Goal: Task Accomplishment & Management: Complete application form

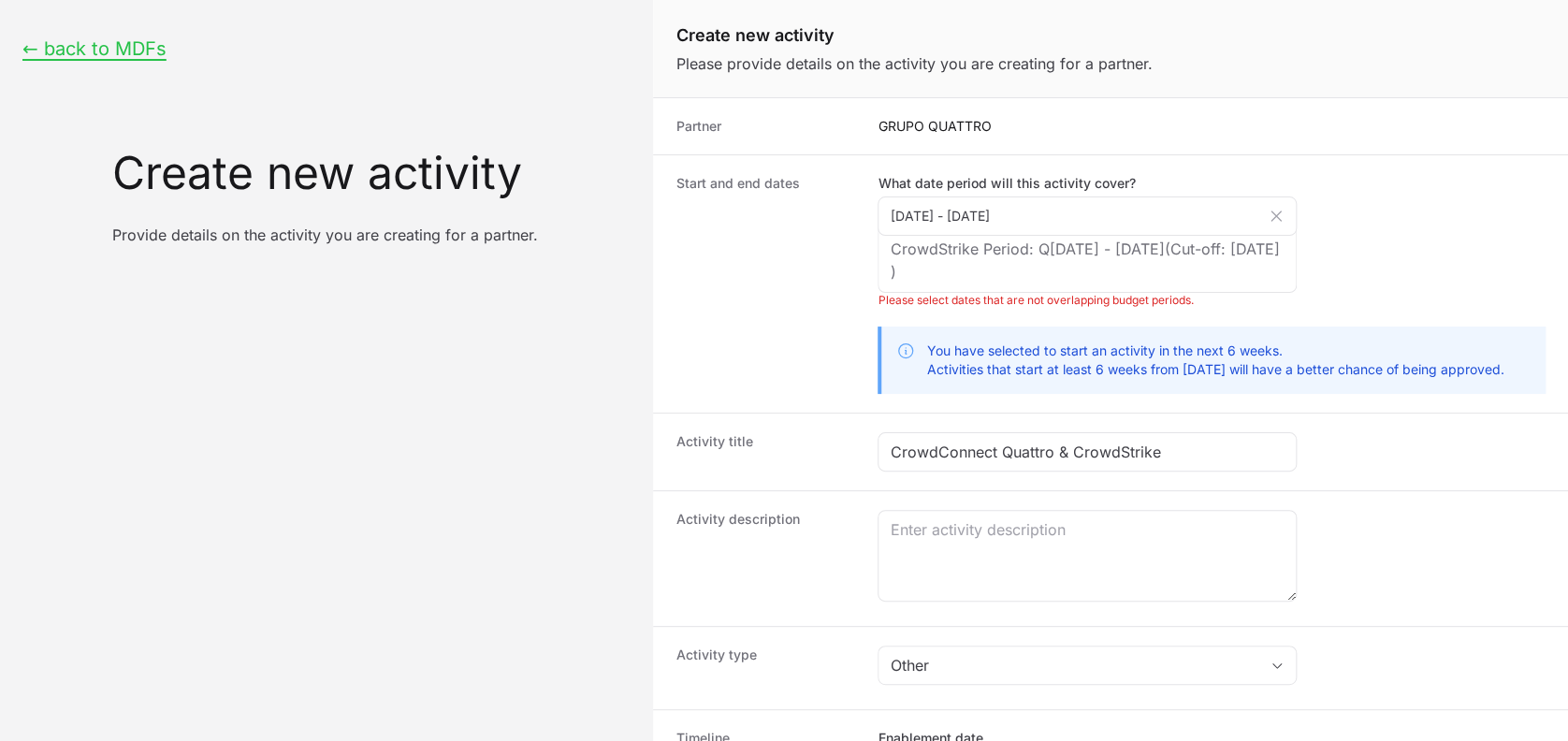
scroll to position [15, 0]
click at [805, 470] on dt "Activity title" at bounding box center [765, 452] width 180 height 40
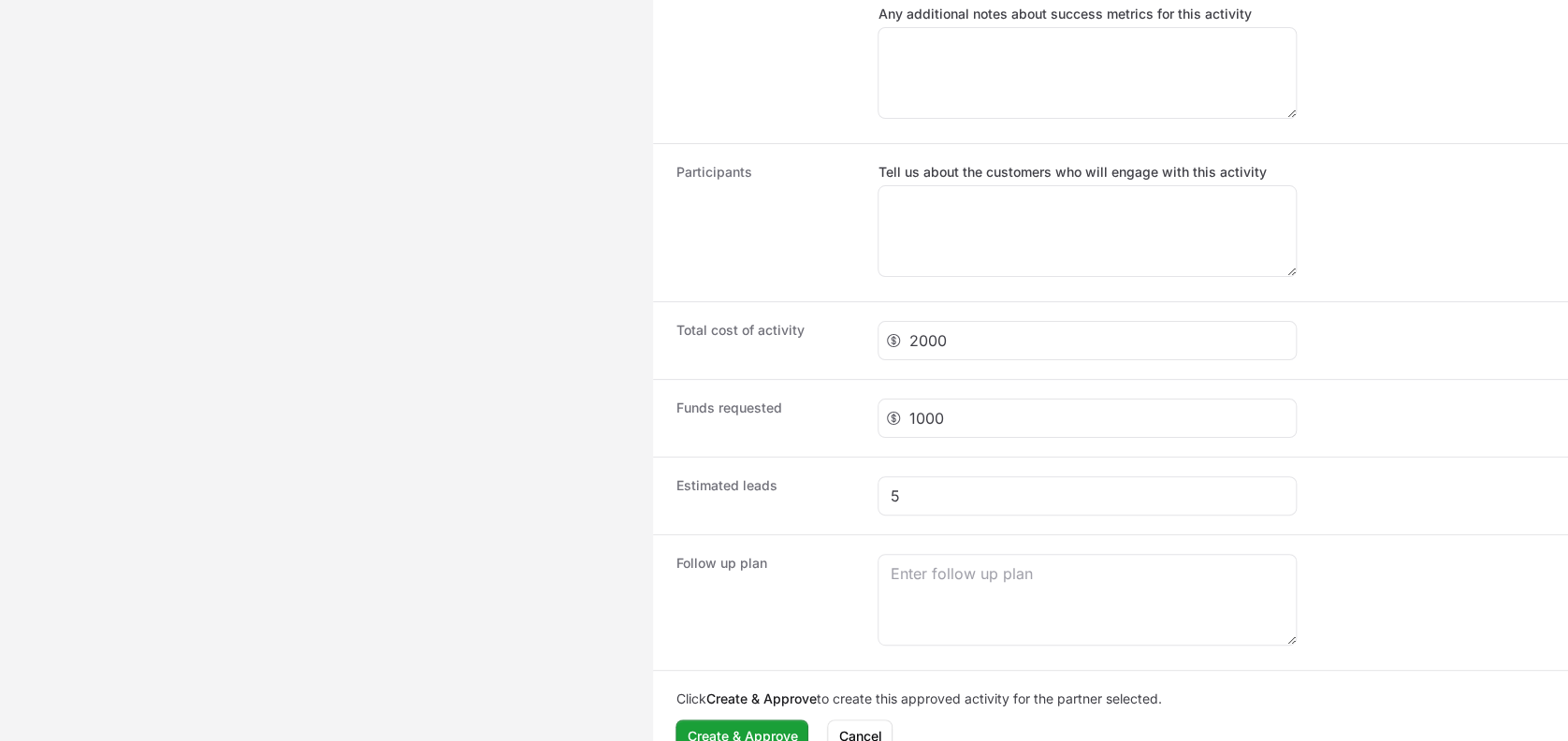
scroll to position [1670, 0]
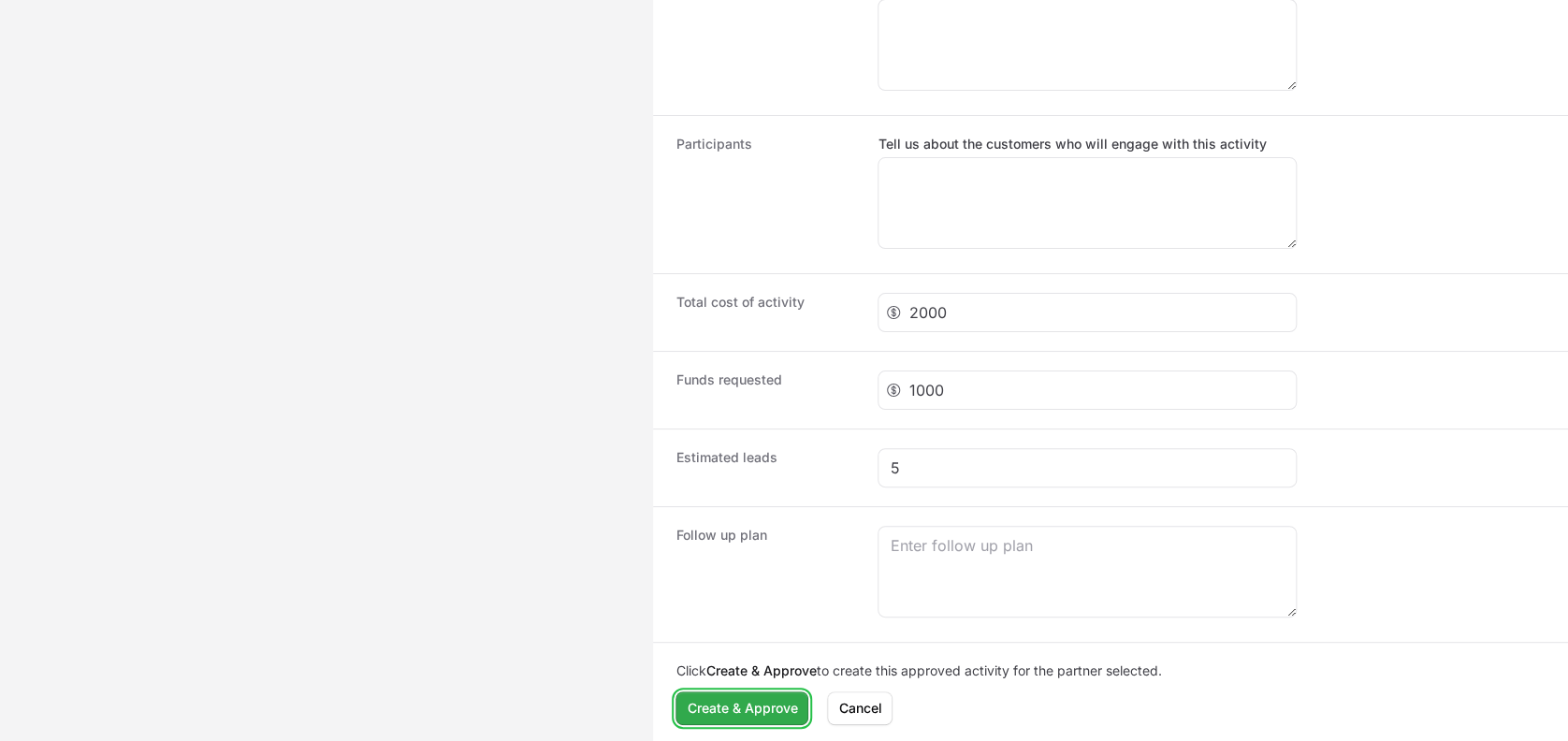
click at [724, 710] on span "Create & Approve" at bounding box center [742, 709] width 110 height 23
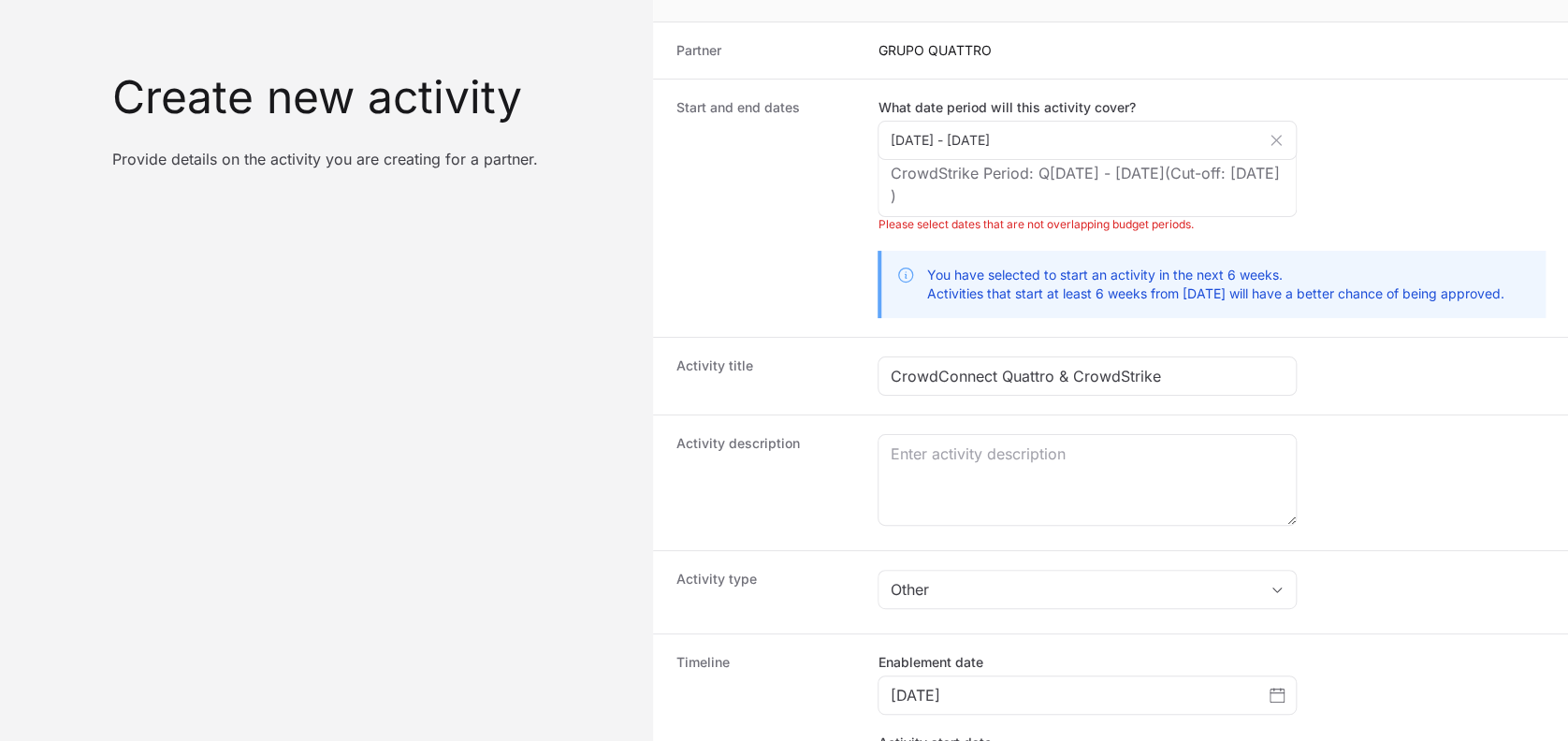
scroll to position [72, 0]
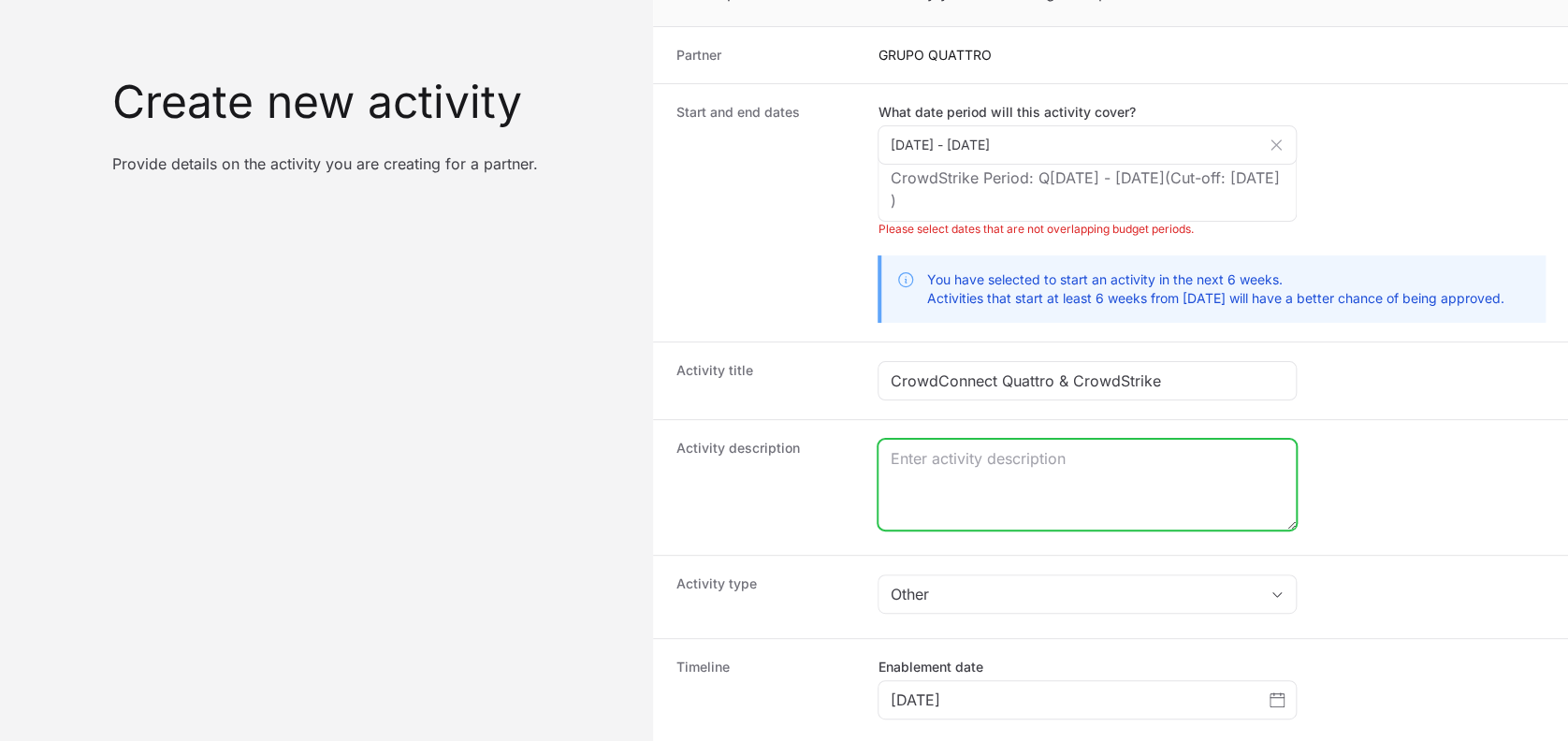
click at [954, 450] on textarea "Create activity form" at bounding box center [1087, 484] width 417 height 89
drag, startPoint x: 986, startPoint y: 509, endPoint x: 851, endPoint y: 332, distance: 222.6
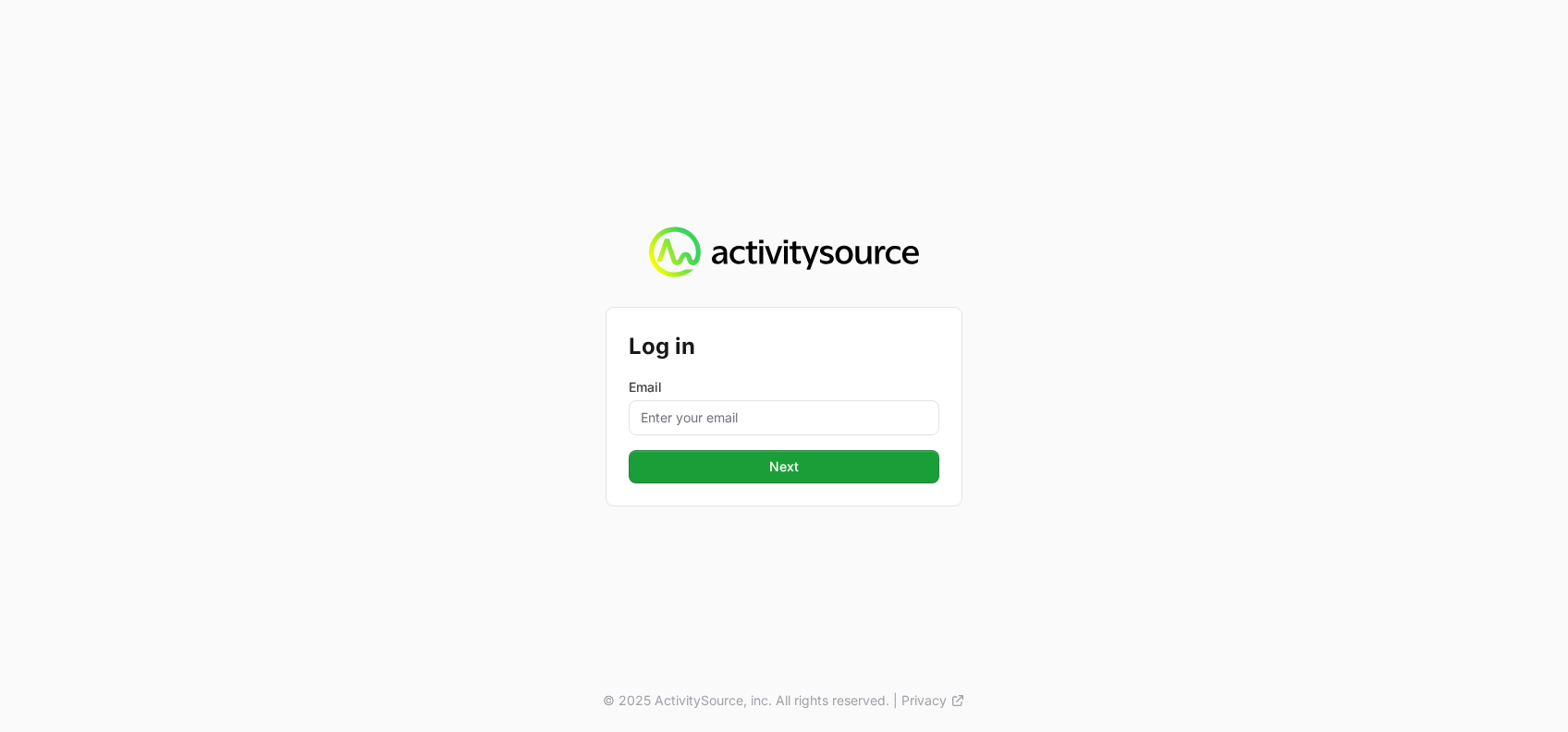
click at [664, 393] on label "Email" at bounding box center [784, 388] width 311 height 19
click at [664, 401] on input "Email" at bounding box center [784, 419] width 311 height 35
click at [673, 415] on input "Email" at bounding box center [784, 419] width 311 height 35
type input "[PERSON_NAME][EMAIL_ADDRESS][DOMAIN_NAME]"
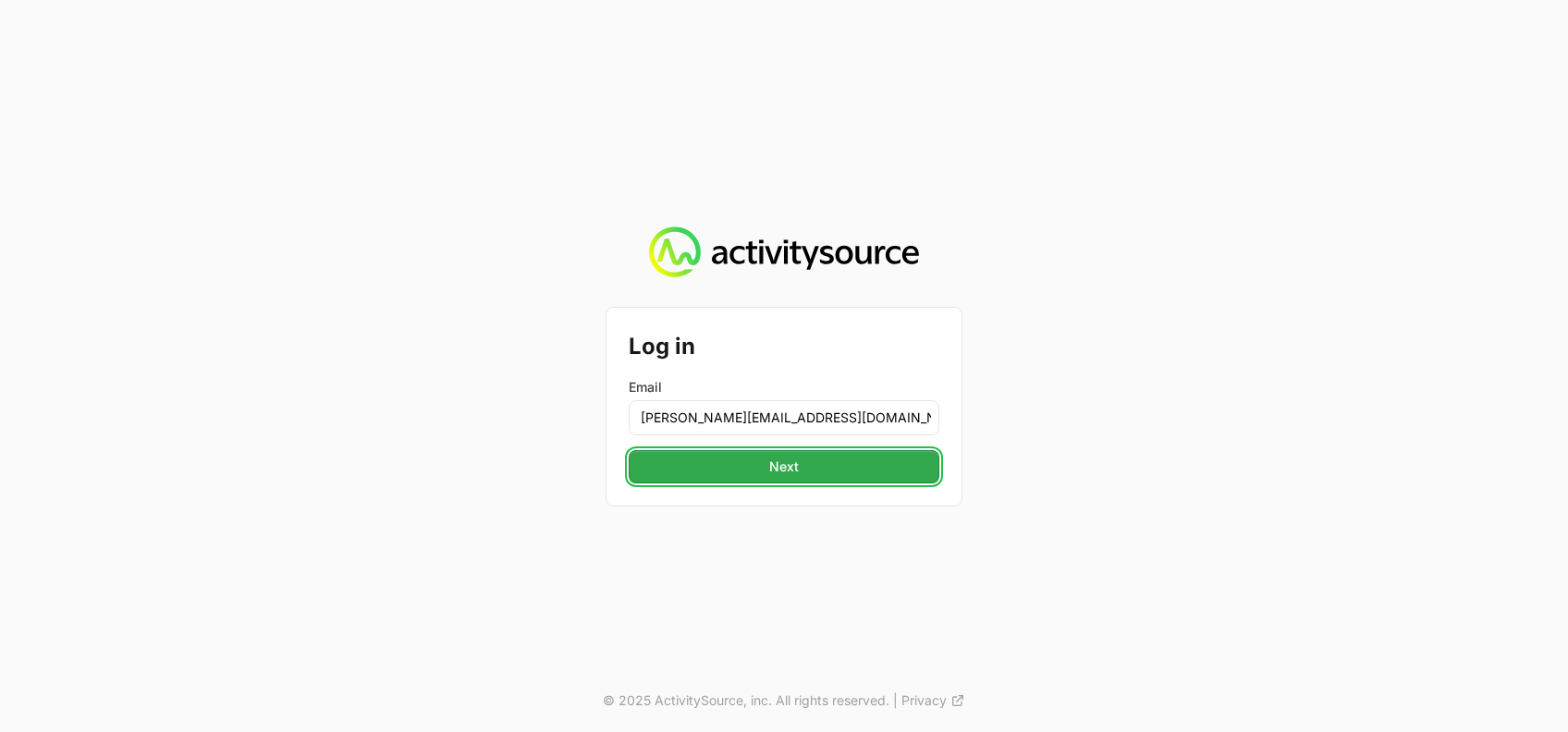
click at [783, 472] on span "Next" at bounding box center [784, 467] width 288 height 22
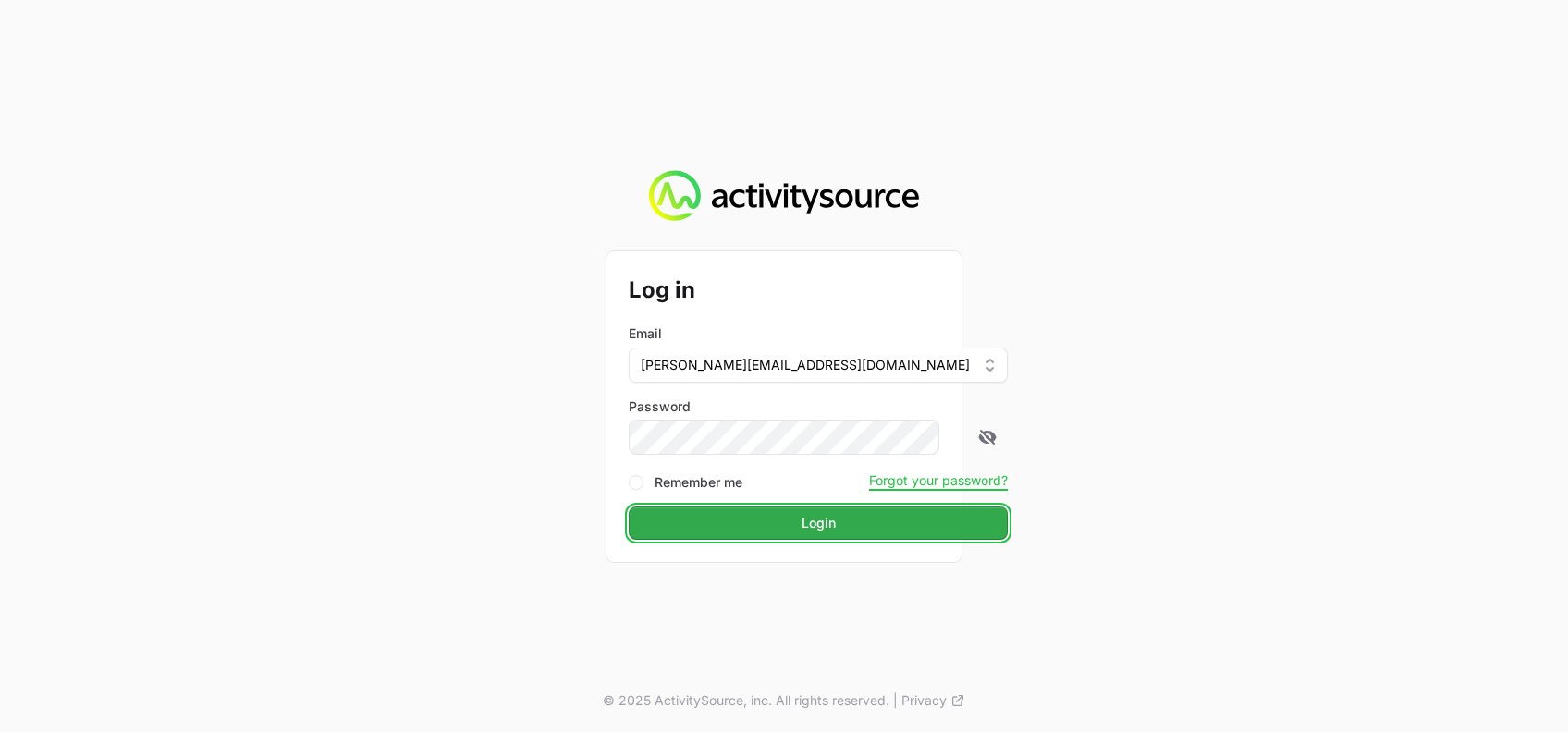
click at [750, 533] on span "Login" at bounding box center [818, 524] width 357 height 22
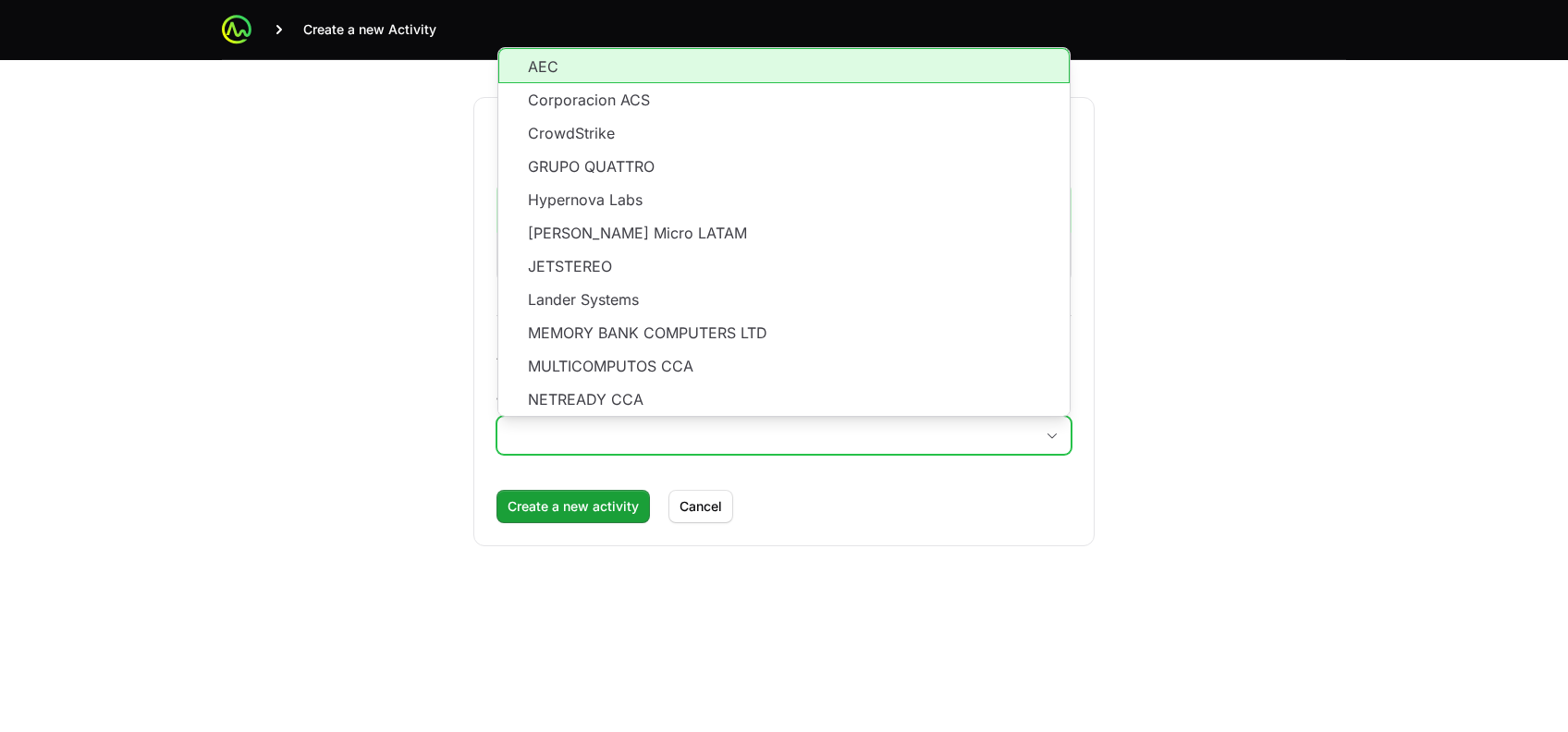
click at [578, 422] on input "Which partner do you want to create this activity for?" at bounding box center [765, 435] width 537 height 37
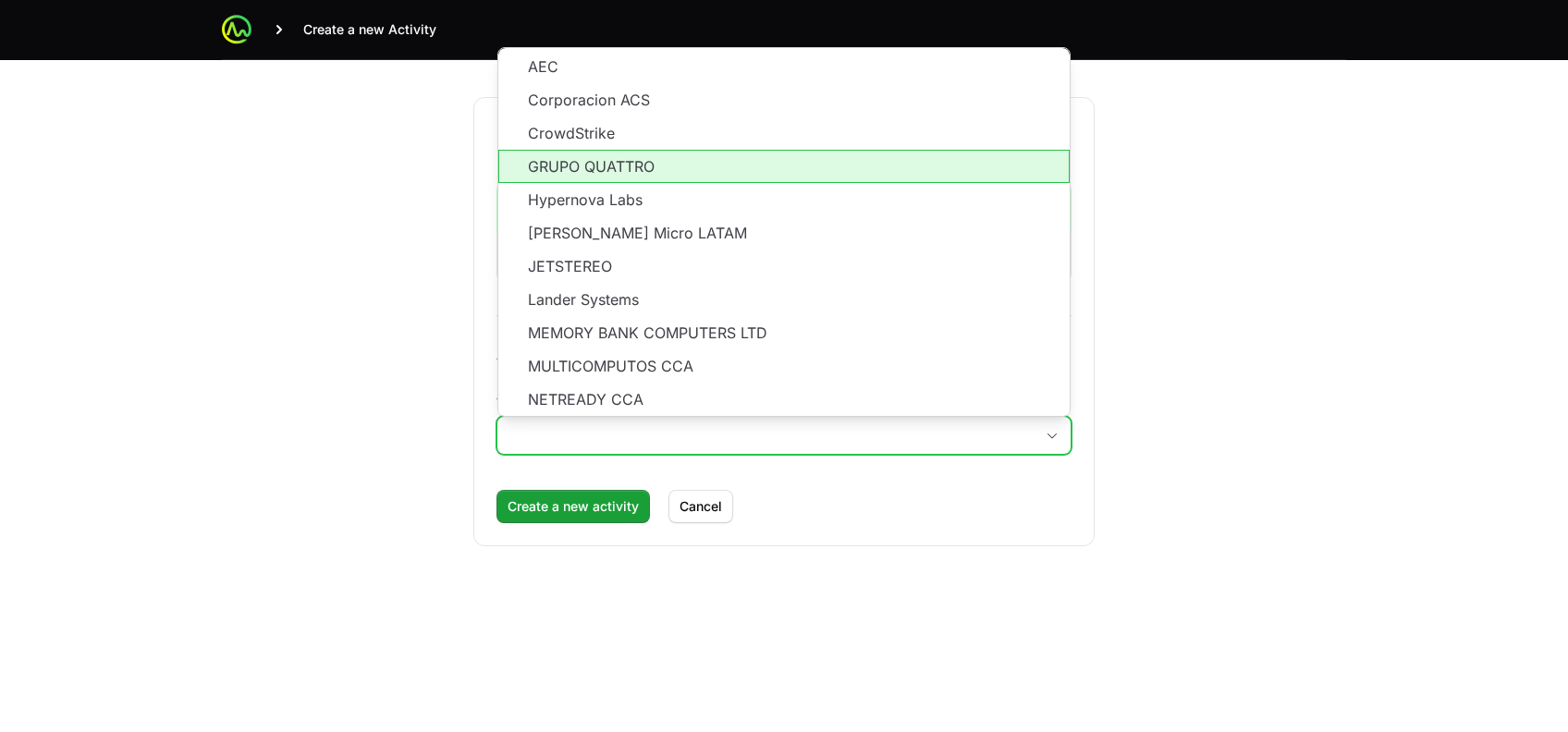
click at [598, 161] on li "GRUPO QUATTRO" at bounding box center [784, 166] width 571 height 33
type input "GRUPO QUATTRO"
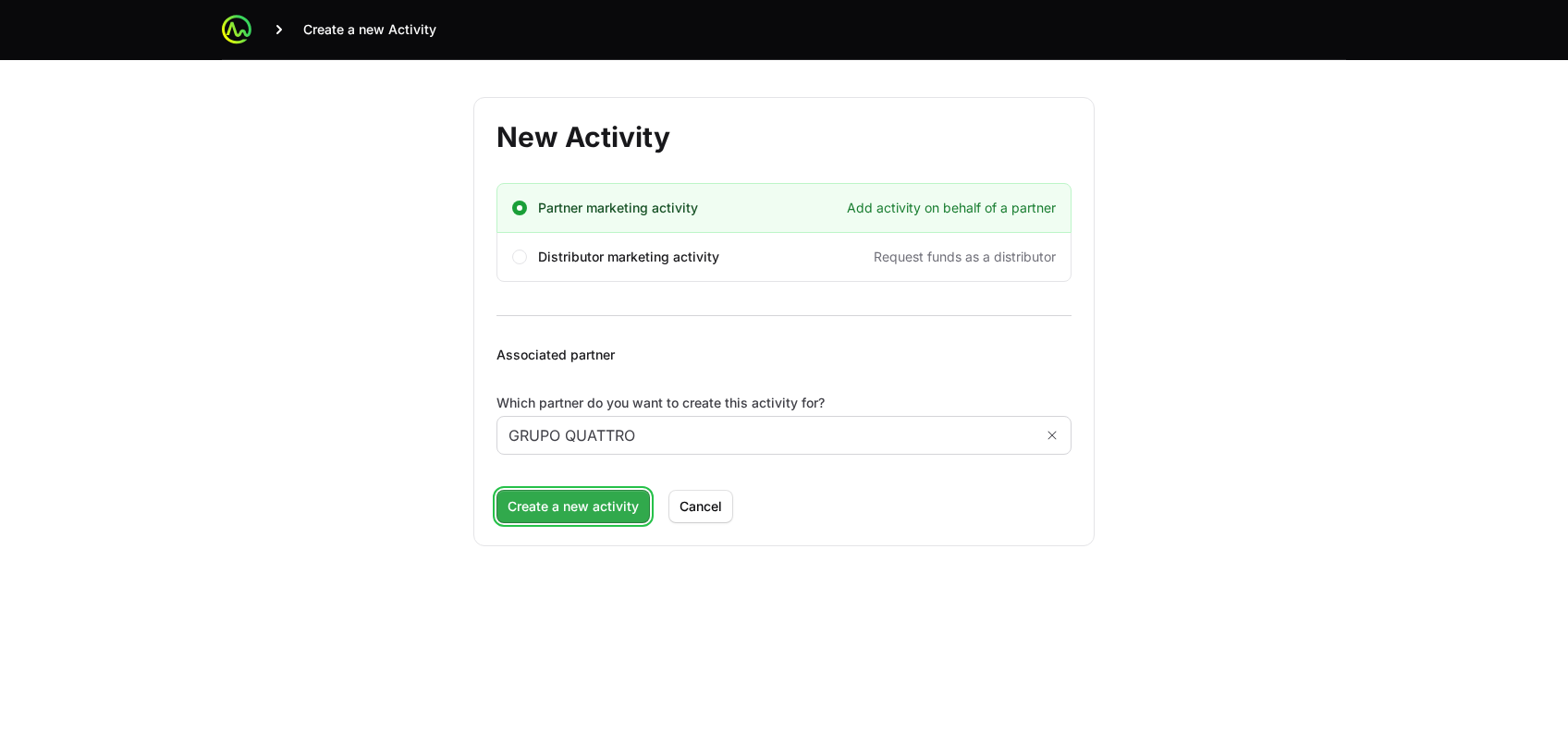
click at [582, 503] on span "Create a new activity" at bounding box center [573, 507] width 131 height 22
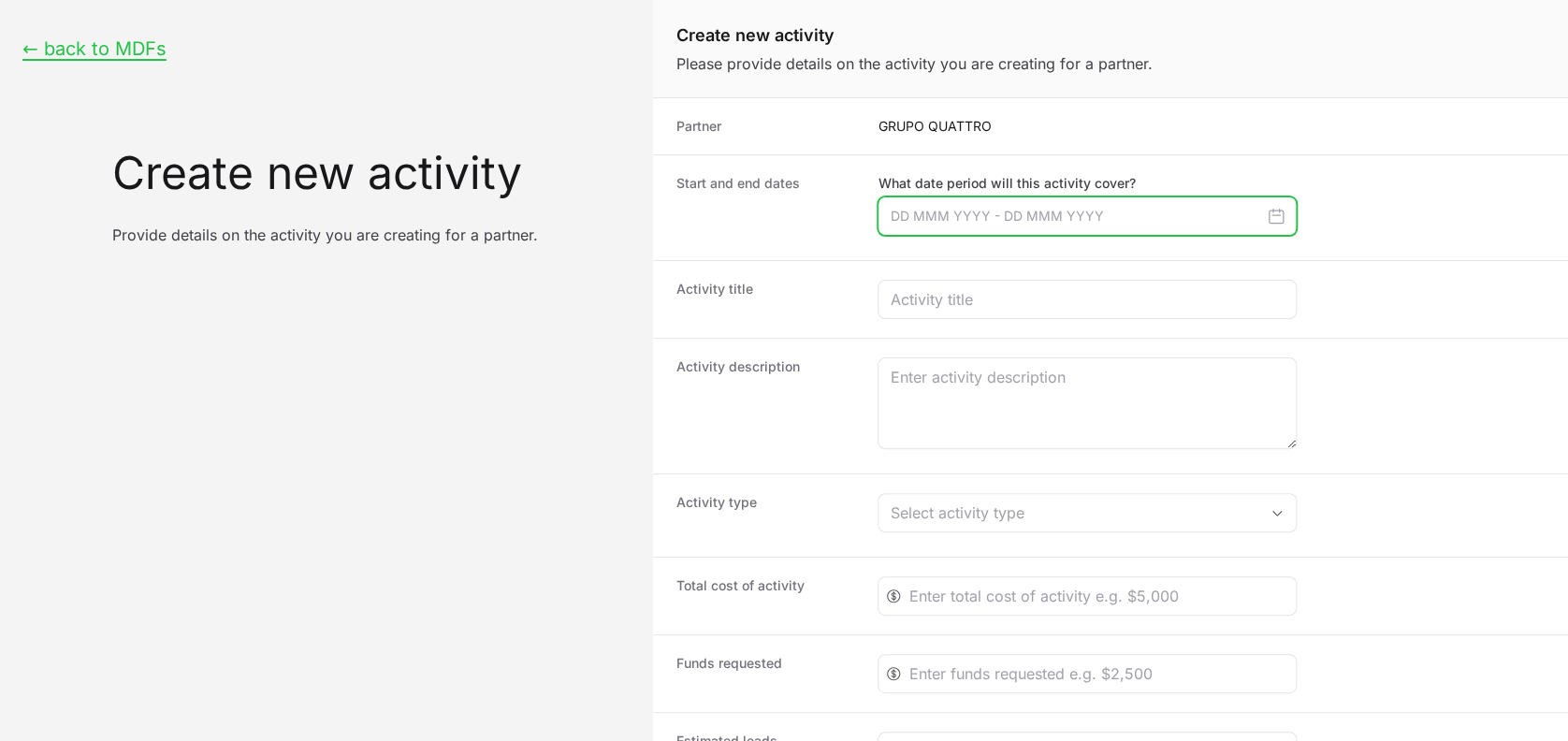
click at [959, 209] on input "Create activity form" at bounding box center [1087, 217] width 419 height 40
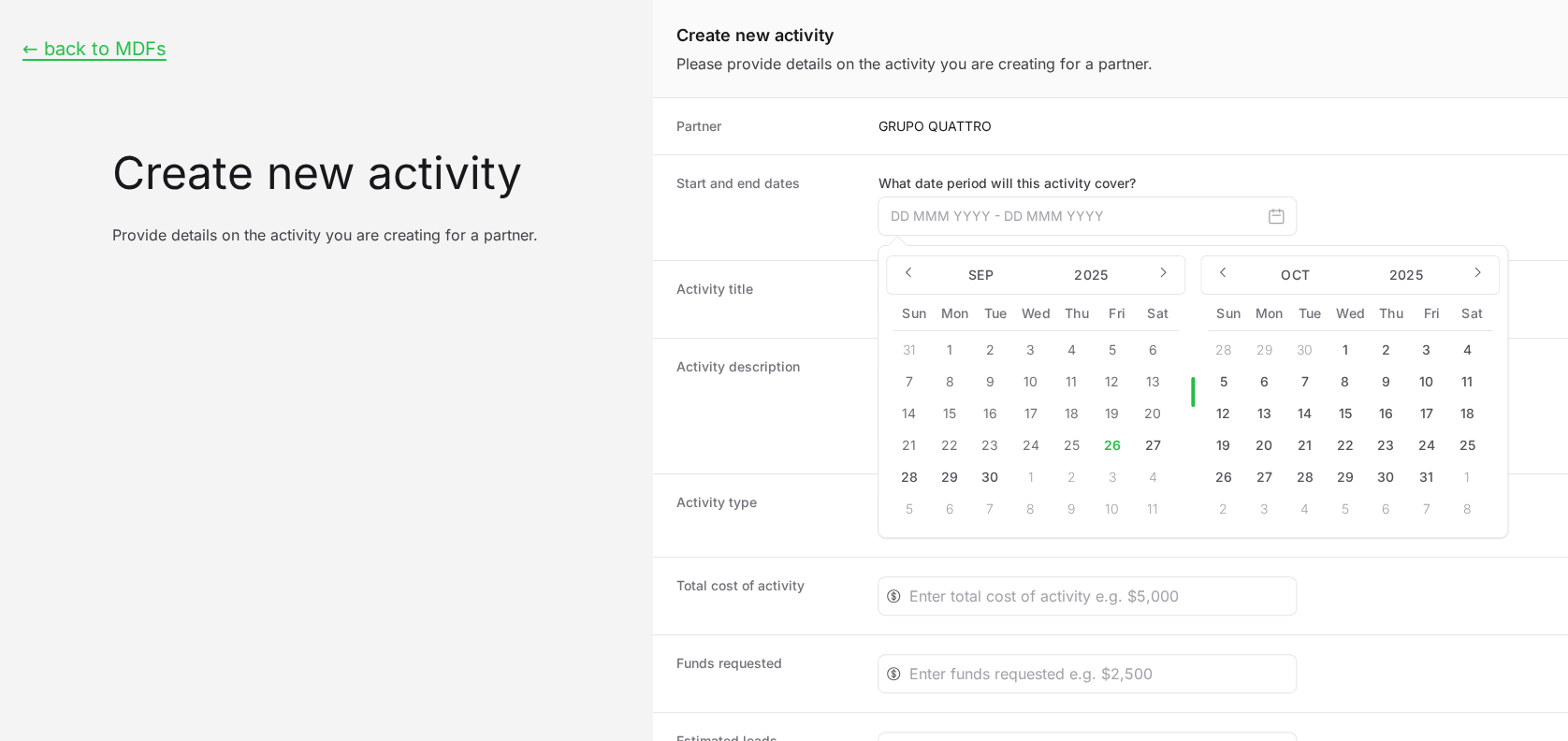
click at [1112, 441] on button "26" at bounding box center [1112, 445] width 30 height 30
click at [1108, 448] on button "26" at bounding box center [1112, 445] width 30 height 30
type input "[DATE] - [DATE]"
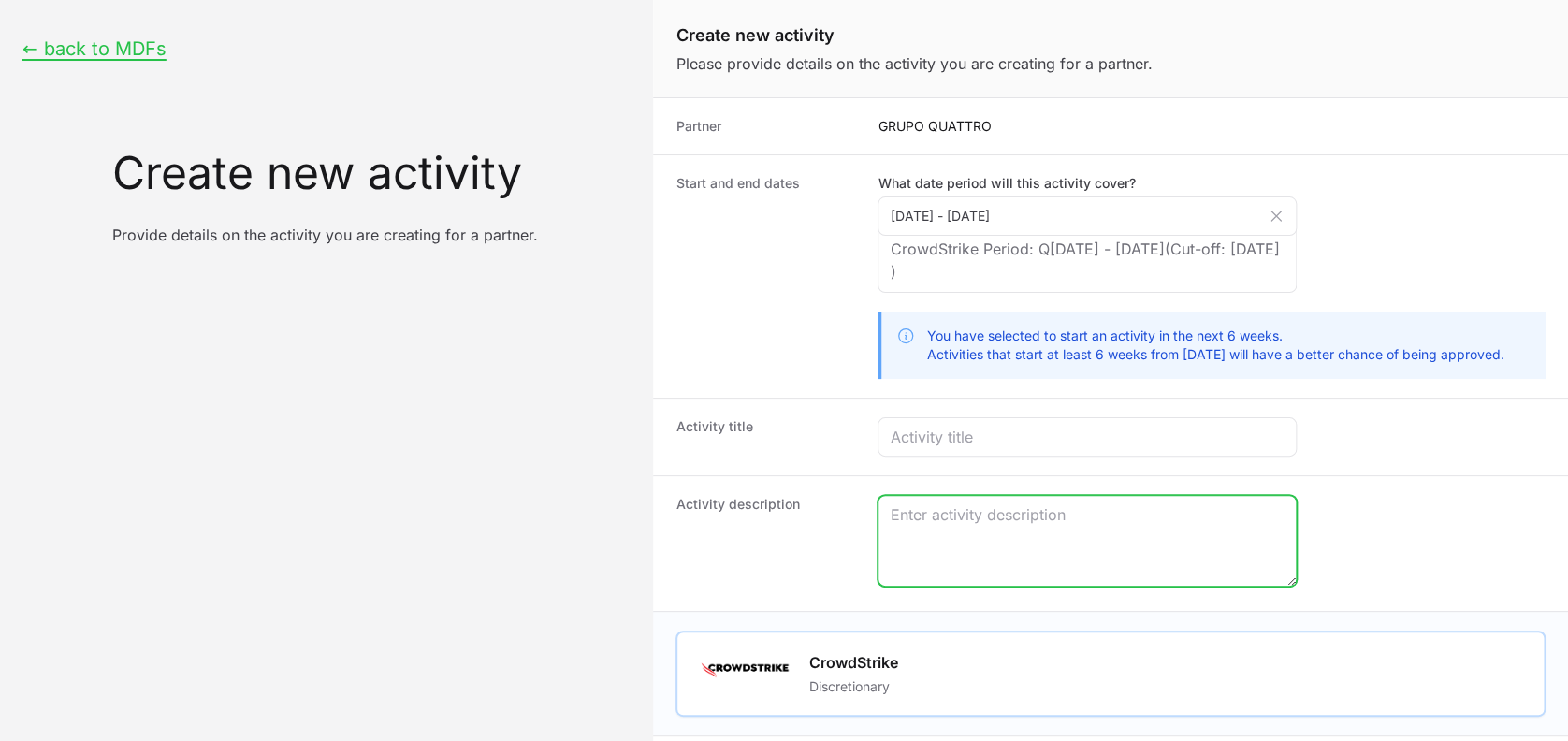
click at [924, 519] on textarea "Create activity form" at bounding box center [1087, 540] width 417 height 89
paste textarea "Almuerzo a clientes donde se compartiran las novedades y soluciones que crowdst…"
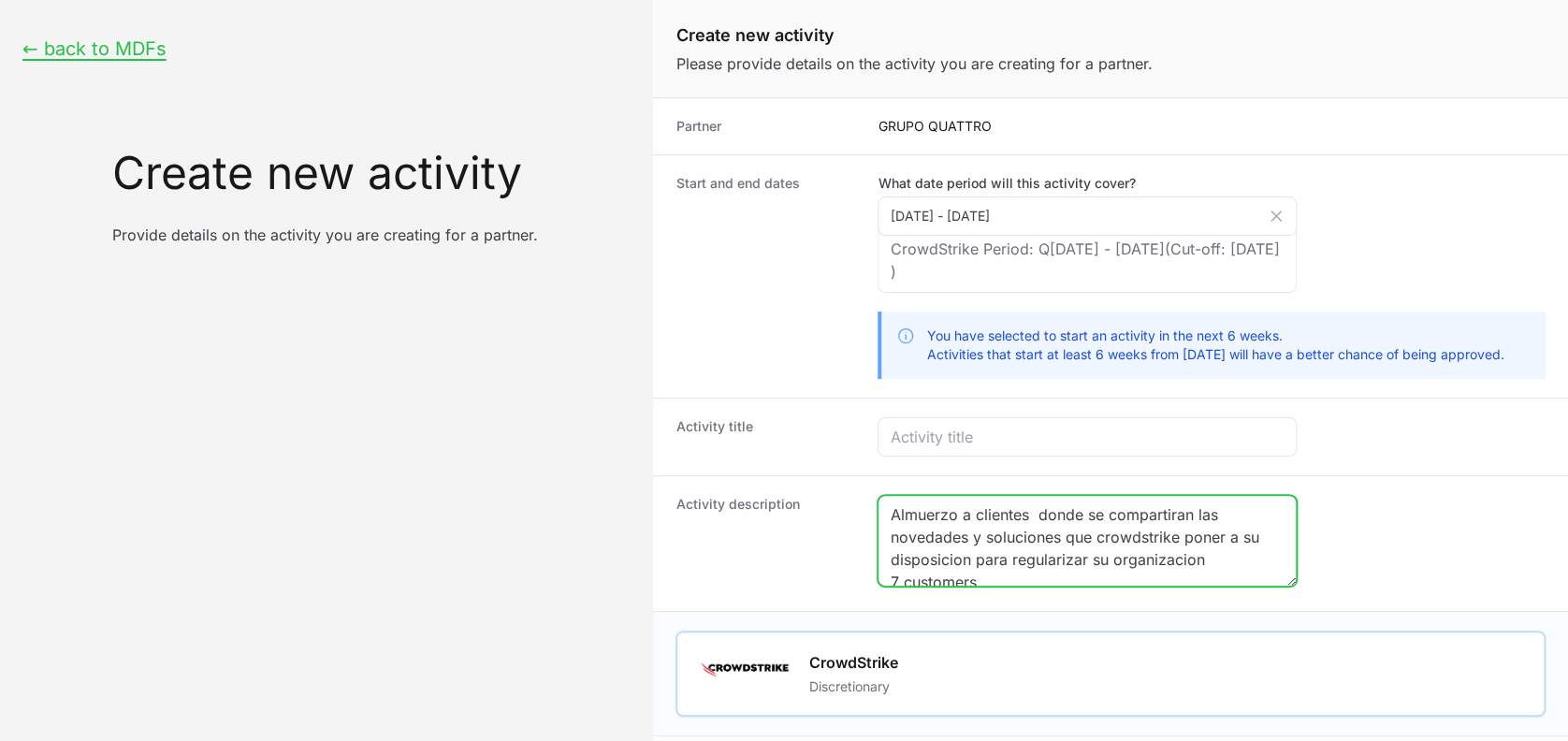
scroll to position [5, 0]
type textarea "Almuerzo a clientes donde se compartiran las novedades y soluciones que crowdst…"
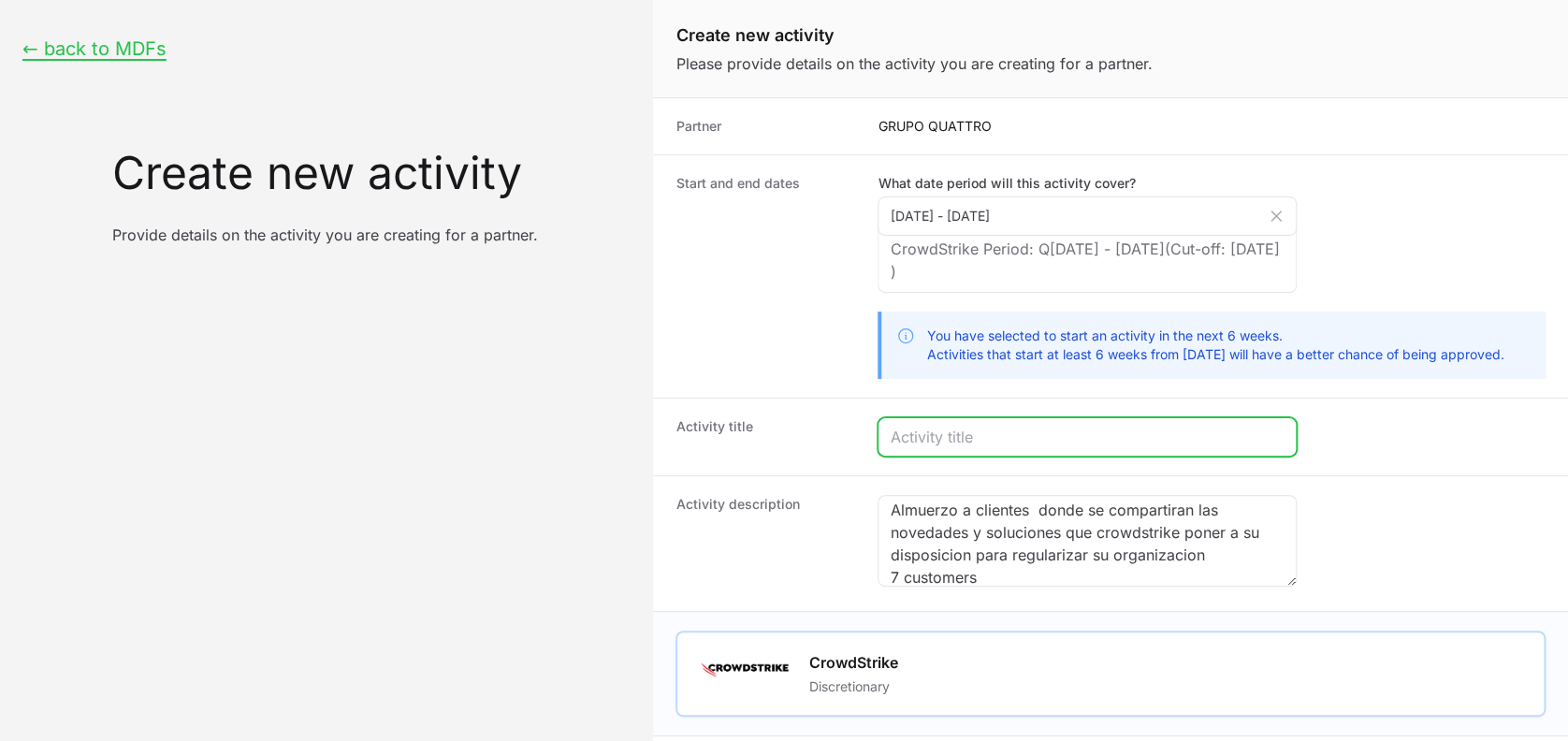
click at [940, 440] on input "Create activity form" at bounding box center [1088, 437] width 395 height 23
type input "CrowdConnect Quattro & CrowdStrike"
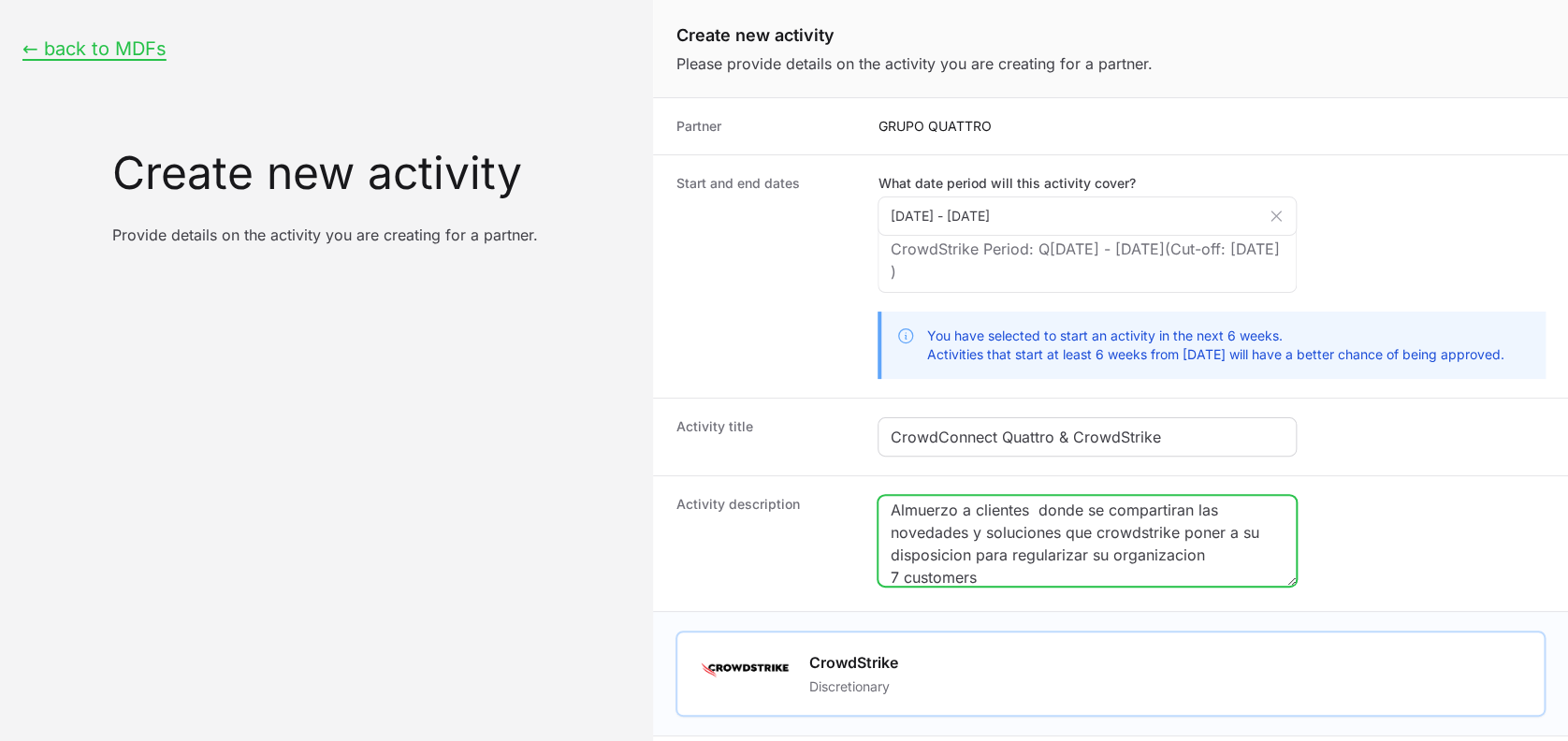
type input "2000"
type input "1000"
type input "5"
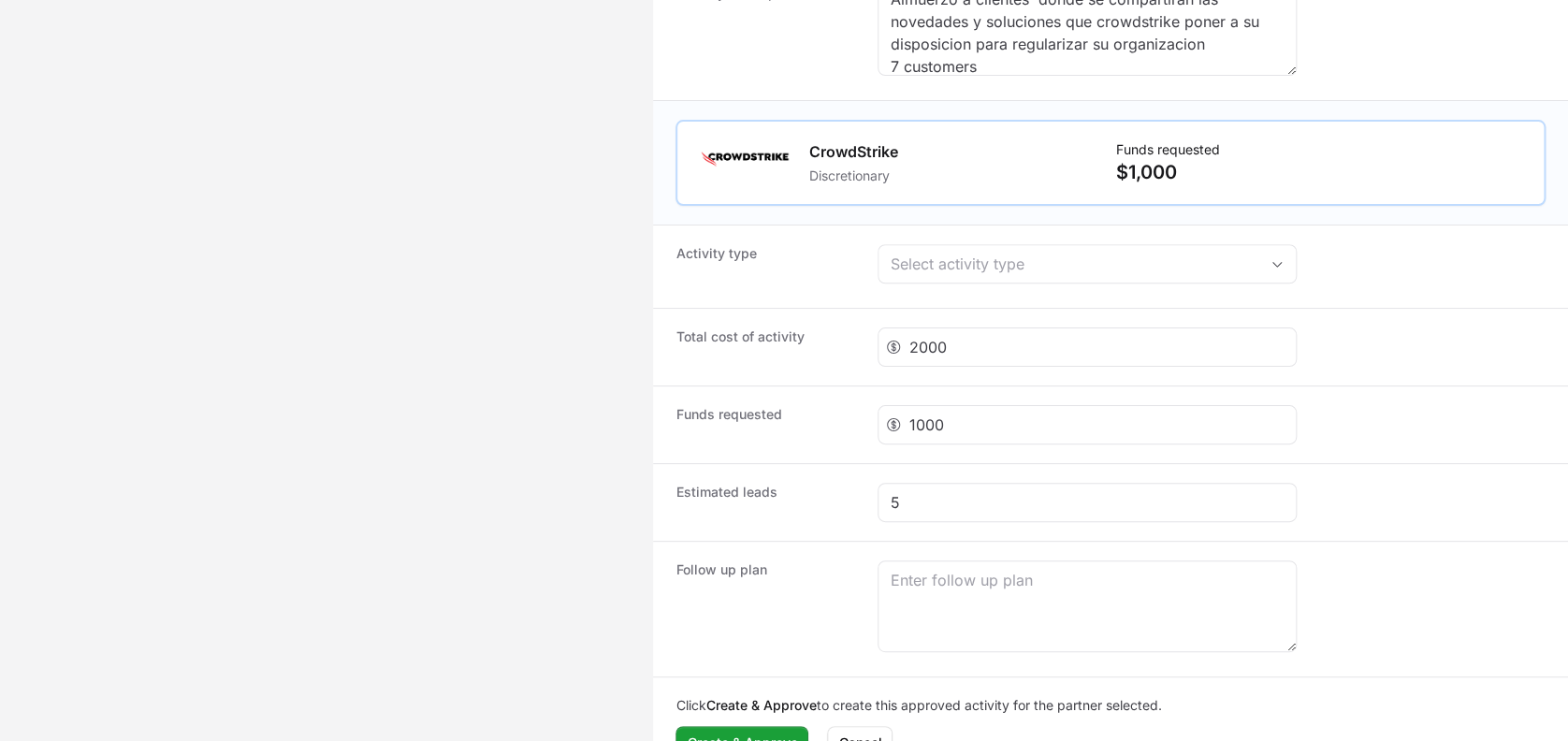
scroll to position [545, 0]
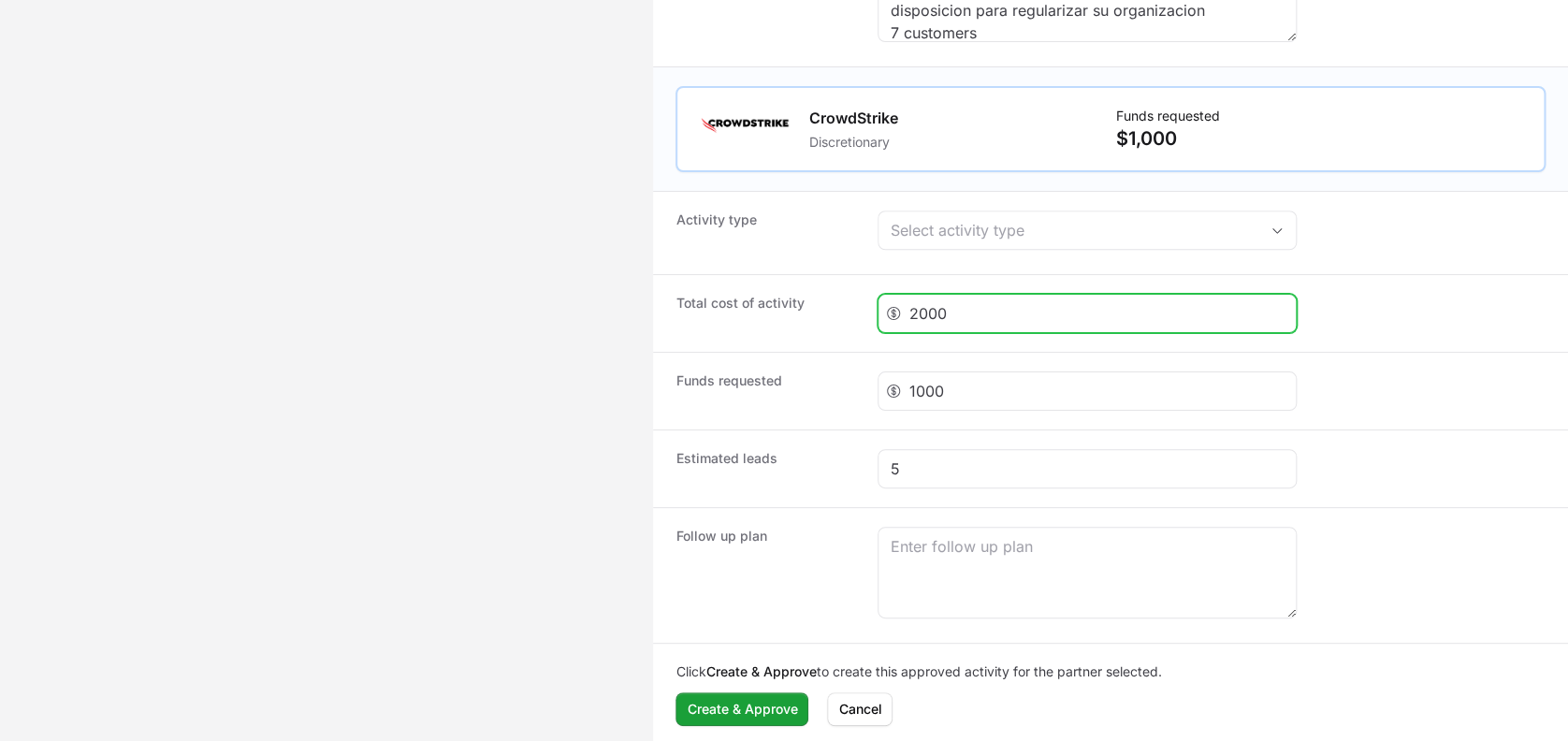
click at [925, 307] on input "2000" at bounding box center [1096, 314] width 376 height 23
type input "2500"
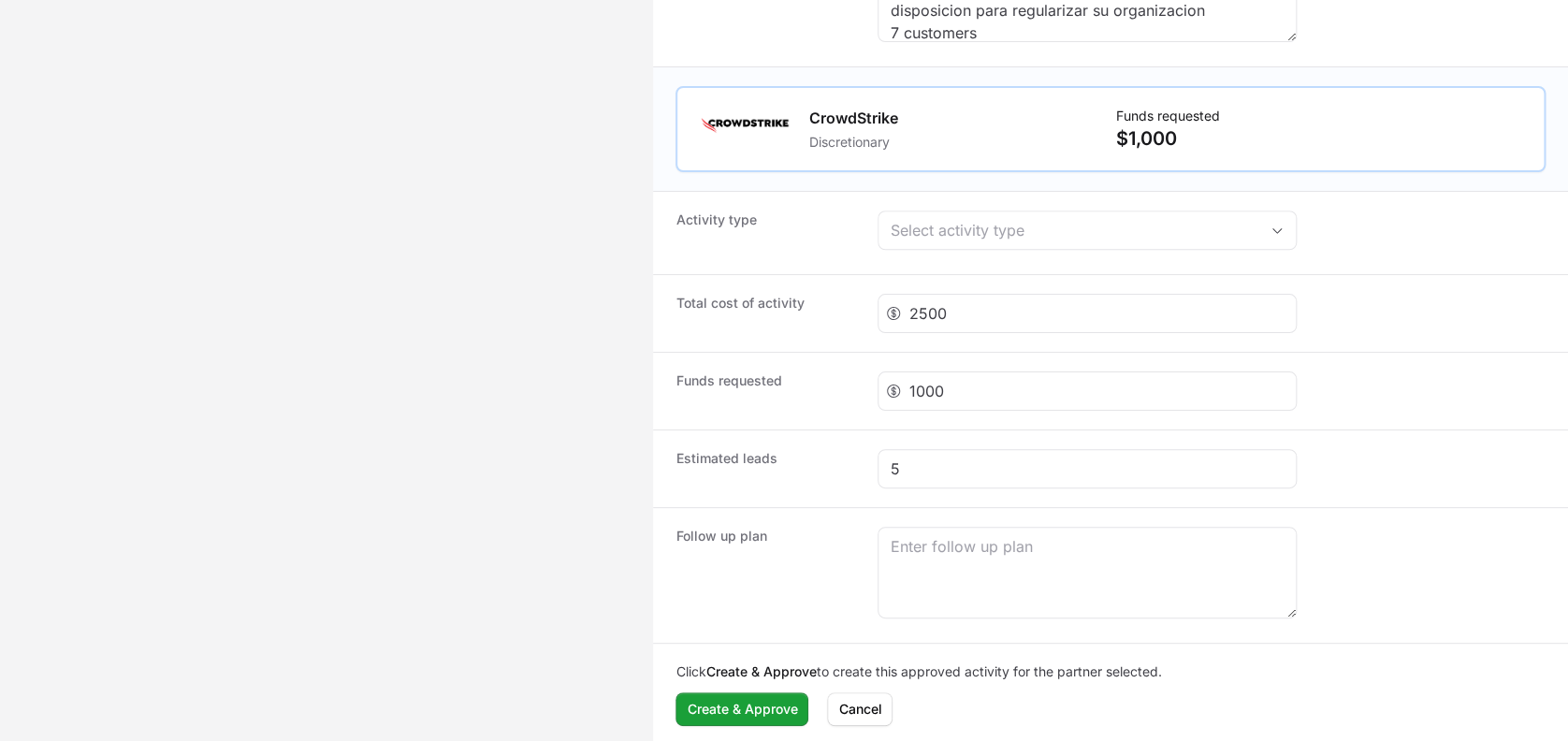
click at [860, 561] on div "Follow up plan" at bounding box center [1111, 575] width 915 height 136
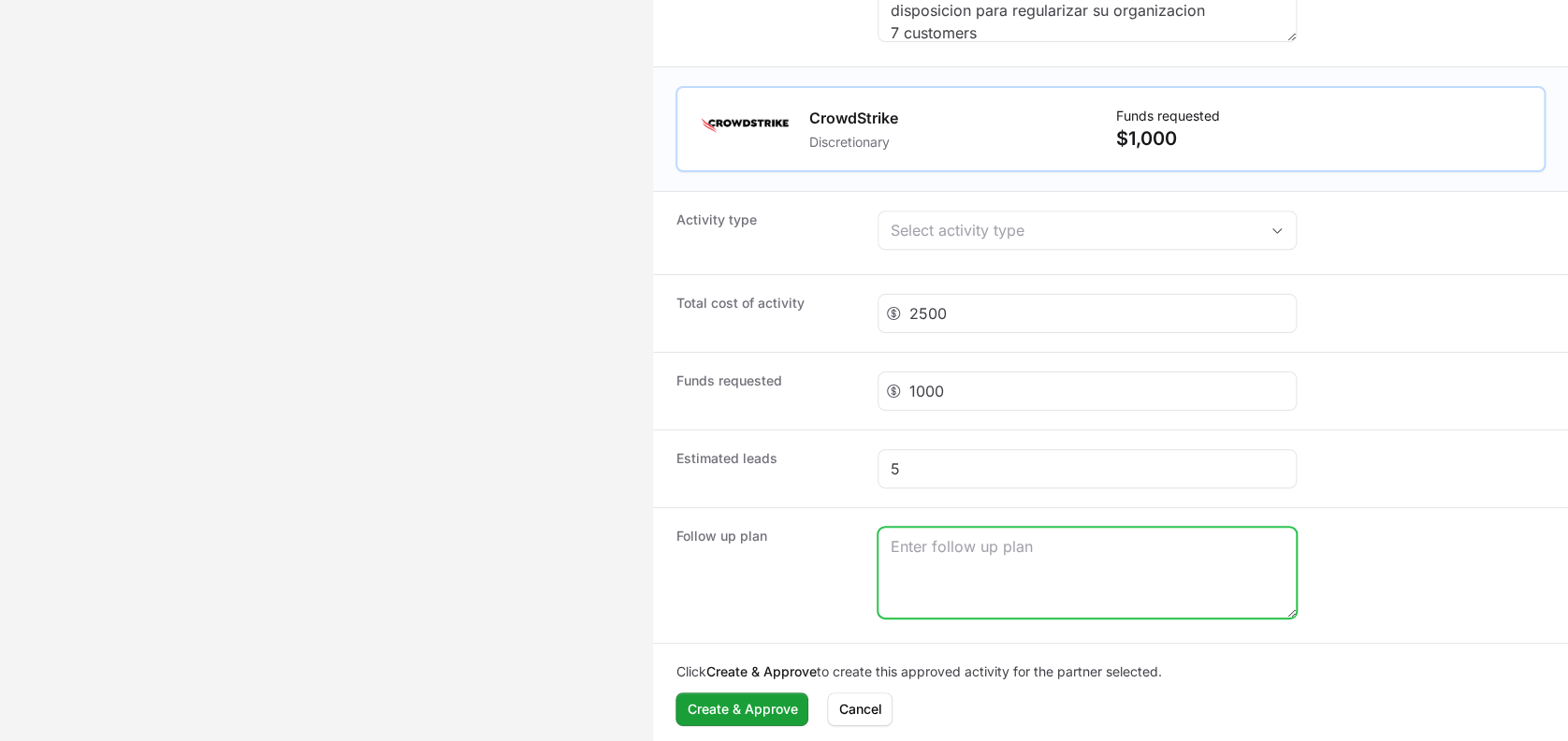
click at [911, 565] on textarea "Create activity form" at bounding box center [1087, 572] width 417 height 89
type textarea "F"
paste textarea "Almuerzo a clientes donde se compartiran las novedades y soluciones que crowdst…"
type textarea "Almuerzo a clientes donde se compartiran las novedades y soluciones que crowdst…"
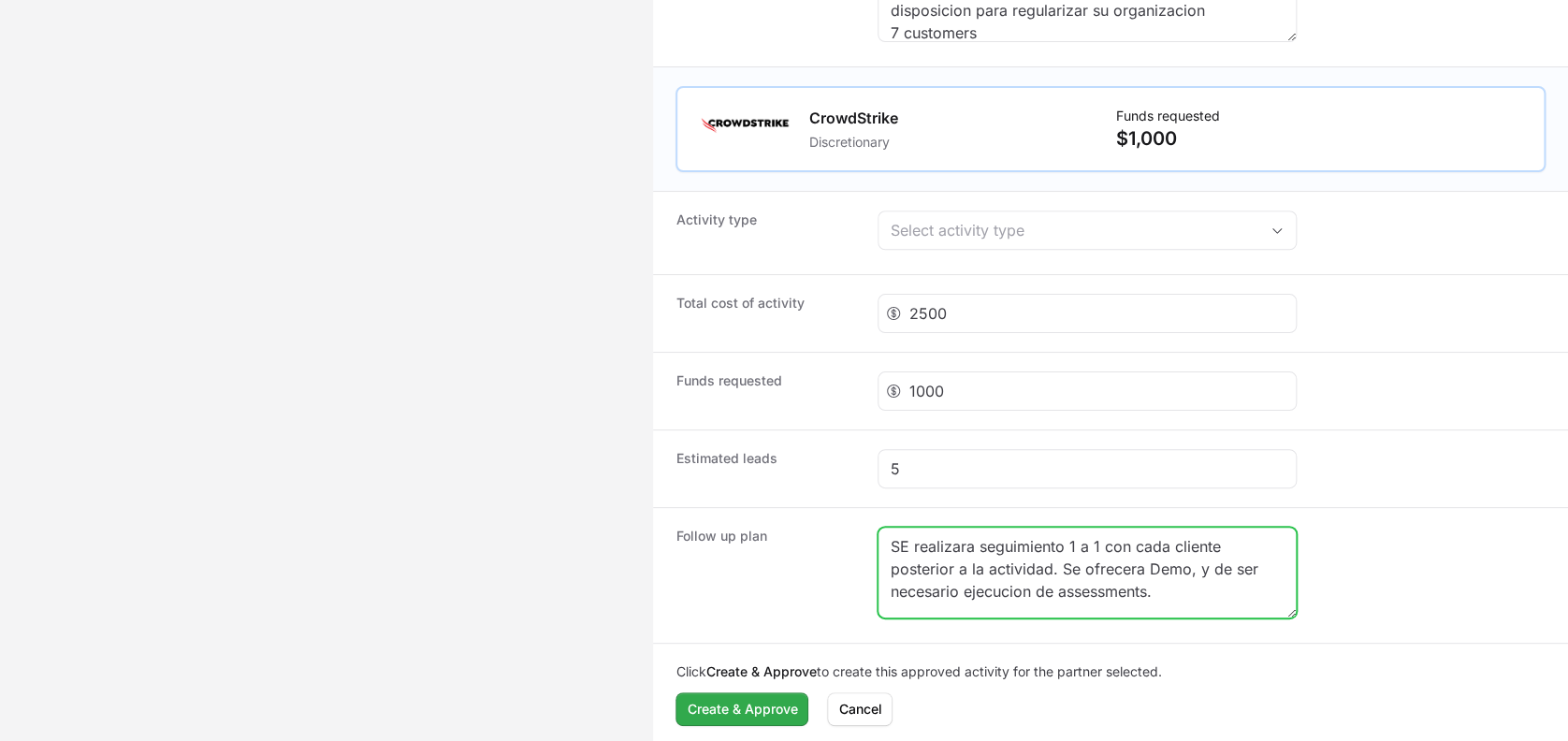
type textarea "SE realizara seguimiento 1 a 1 con cada cliente posterior a la actividad. Se of…"
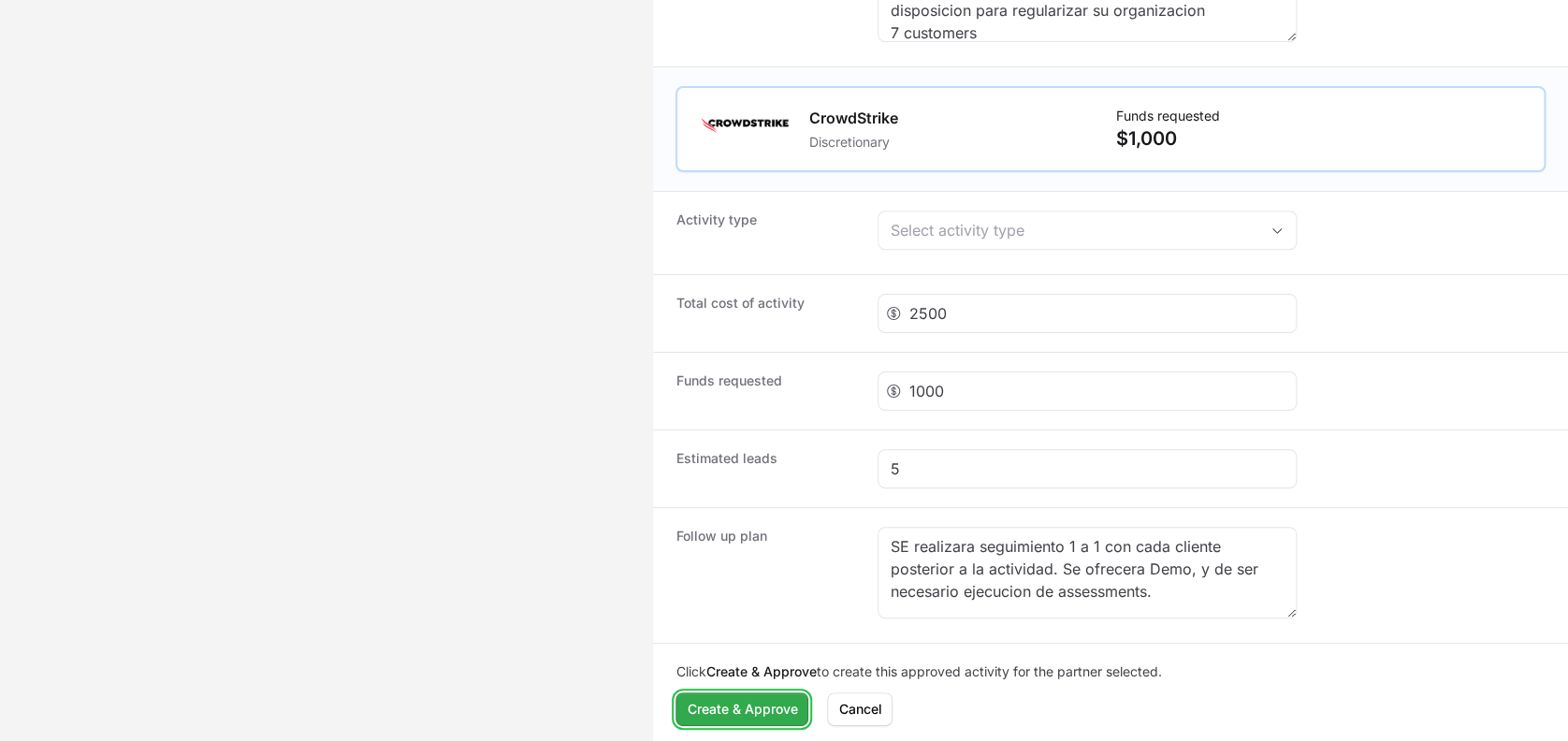
click at [764, 704] on span "Create & Approve" at bounding box center [742, 710] width 110 height 23
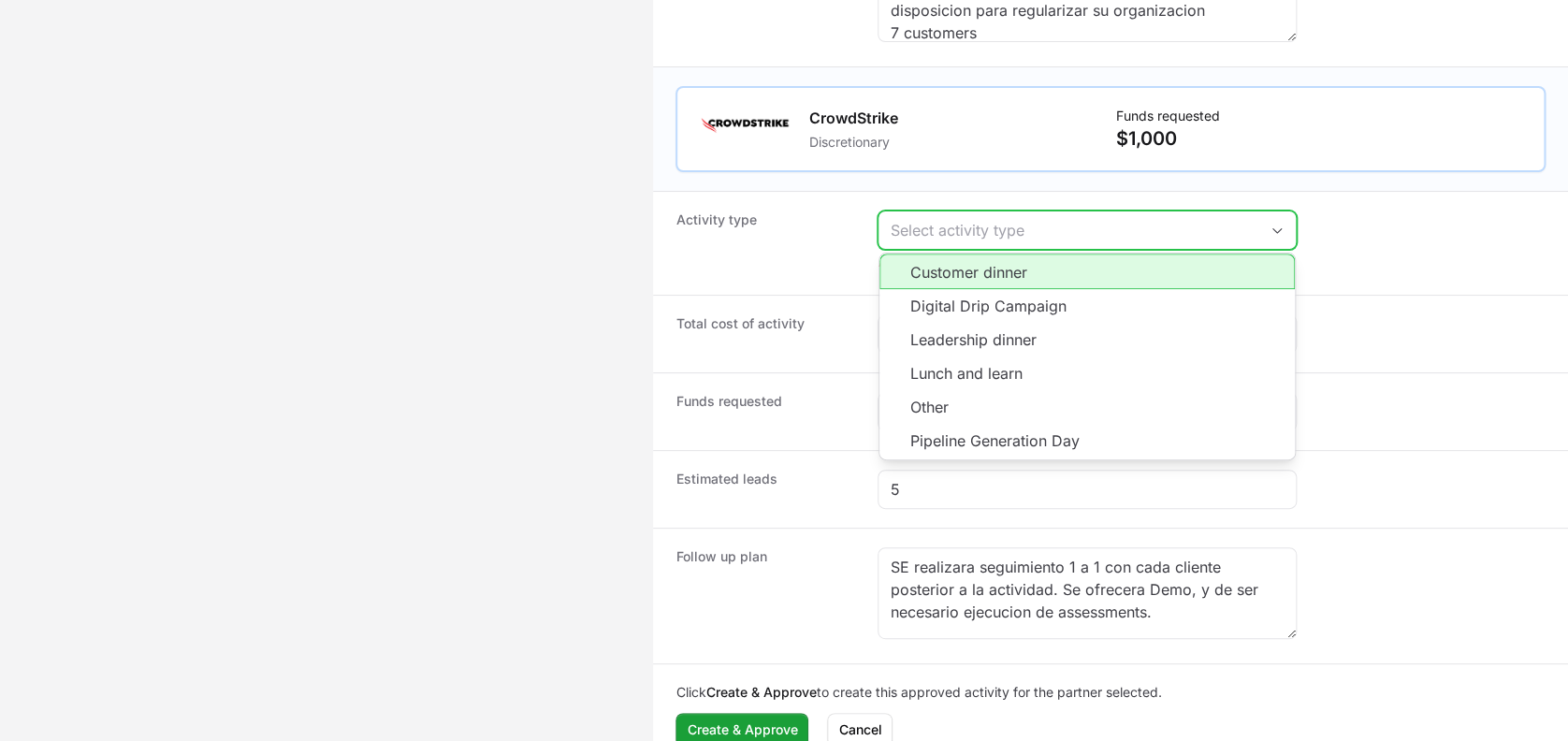
click at [934, 244] on button "Select activity type" at bounding box center [1087, 231] width 417 height 38
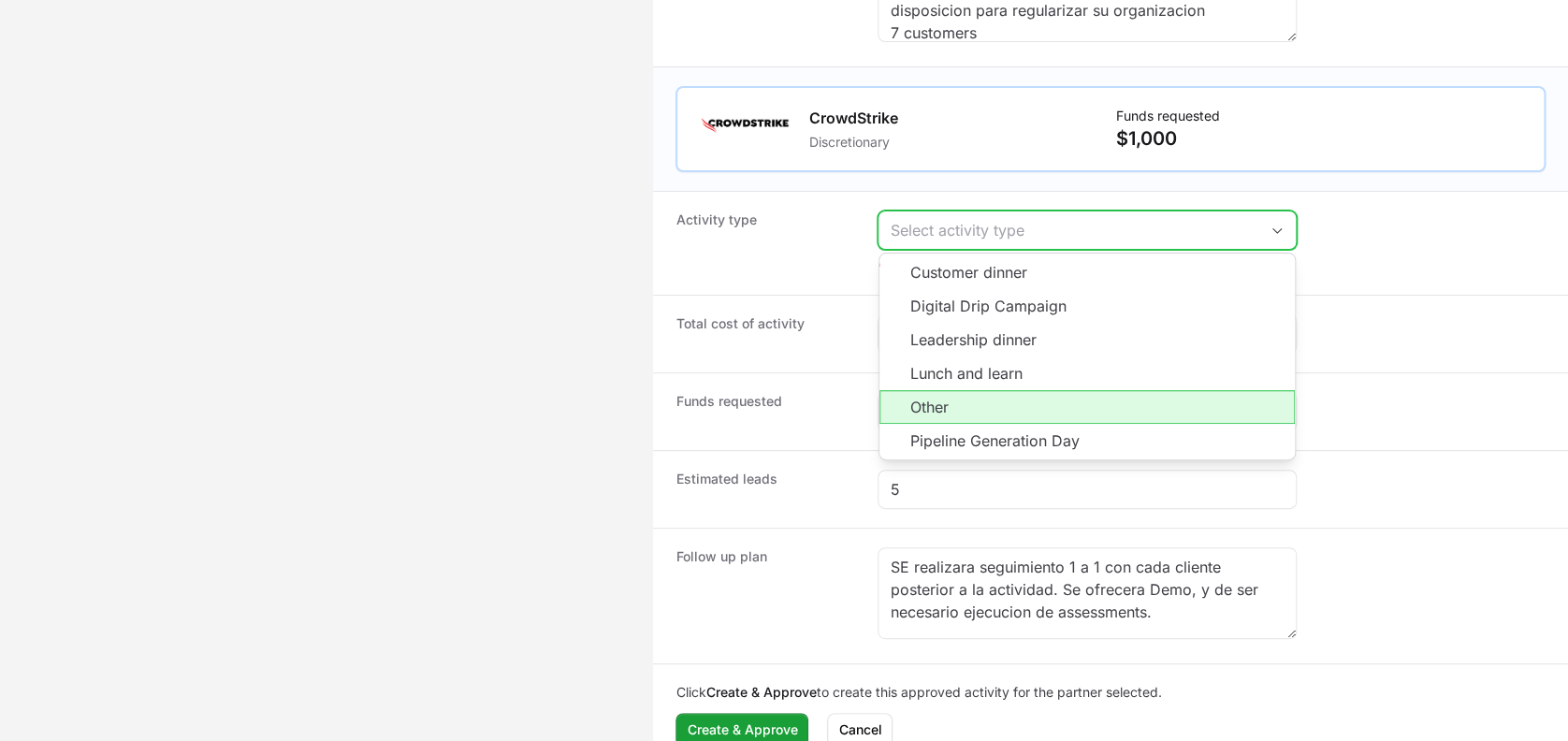
click at [951, 391] on li "Other" at bounding box center [1087, 408] width 415 height 34
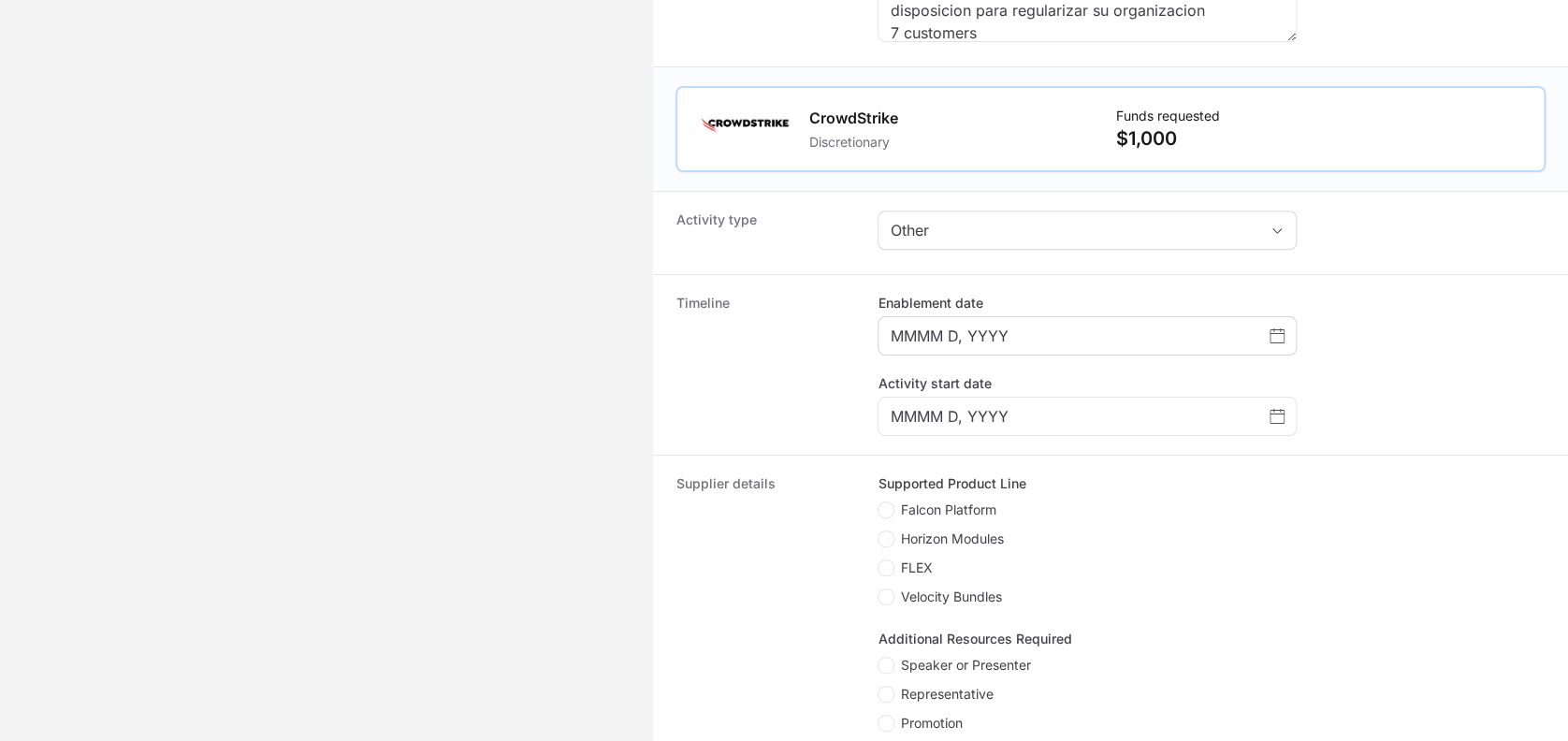
click at [1026, 348] on div "MMMM D, YYYY" at bounding box center [1087, 336] width 419 height 40
click at [1022, 319] on div "MMMM D, YYYY" at bounding box center [1087, 336] width 419 height 40
click at [1284, 332] on icon "Choose date" at bounding box center [1277, 336] width 15 height 14
click at [1285, 331] on div "MMMM D, YYYY" at bounding box center [1087, 336] width 419 height 40
click at [1277, 335] on icon "Choose date" at bounding box center [1277, 336] width 15 height 15
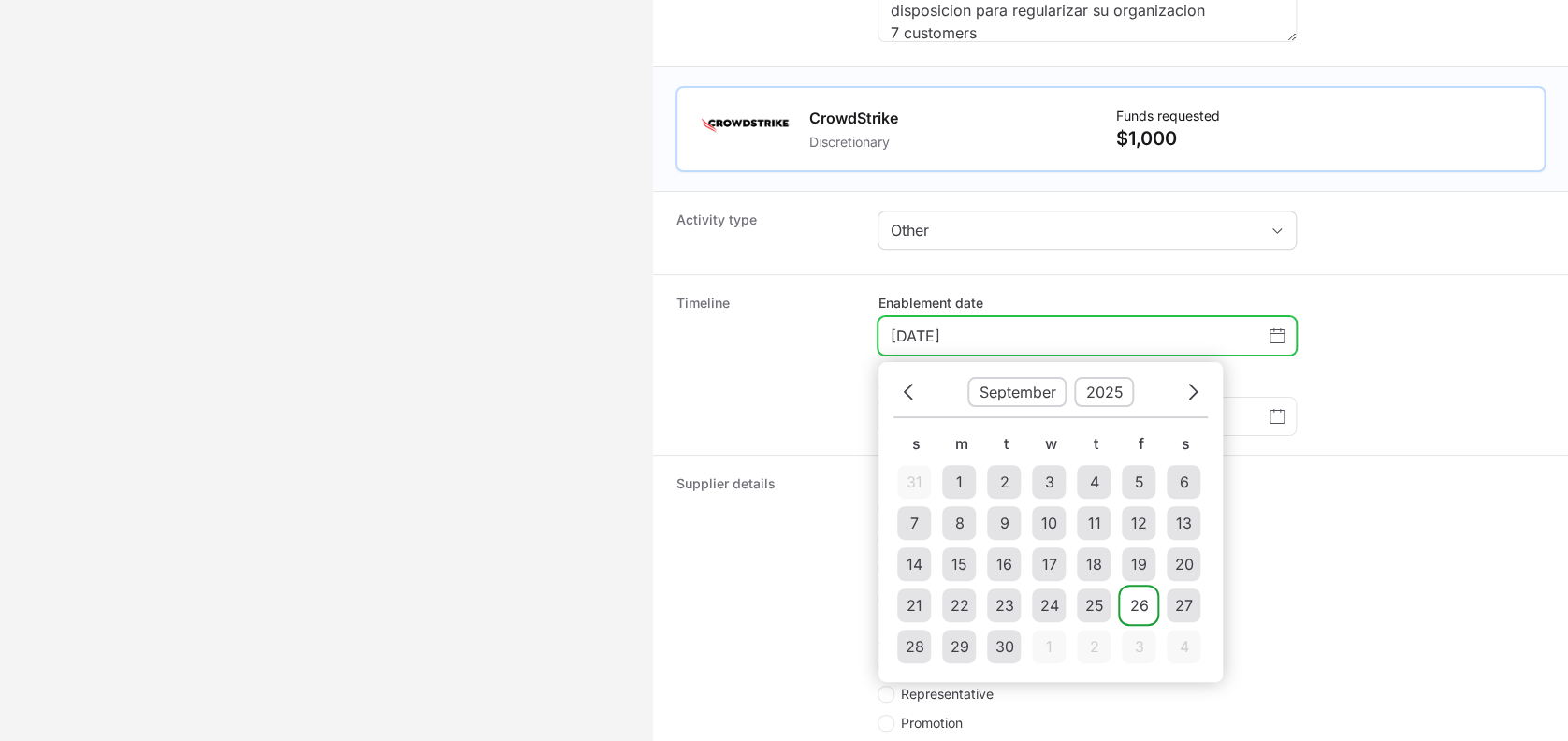
click at [1135, 608] on div "26" at bounding box center [1139, 605] width 19 height 23
type input "[DATE]"
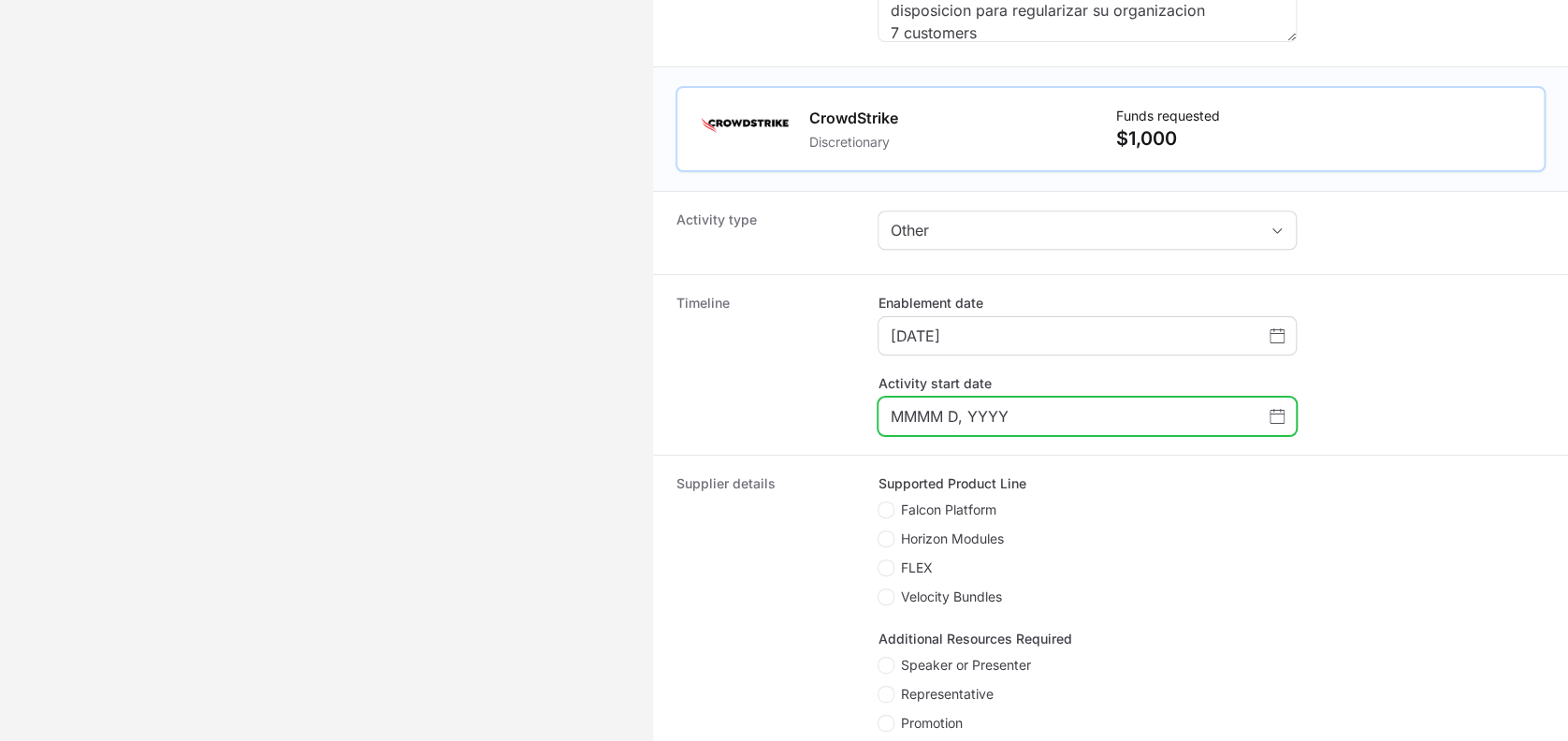
click at [1272, 409] on icon "Choose date" at bounding box center [1277, 416] width 15 height 15
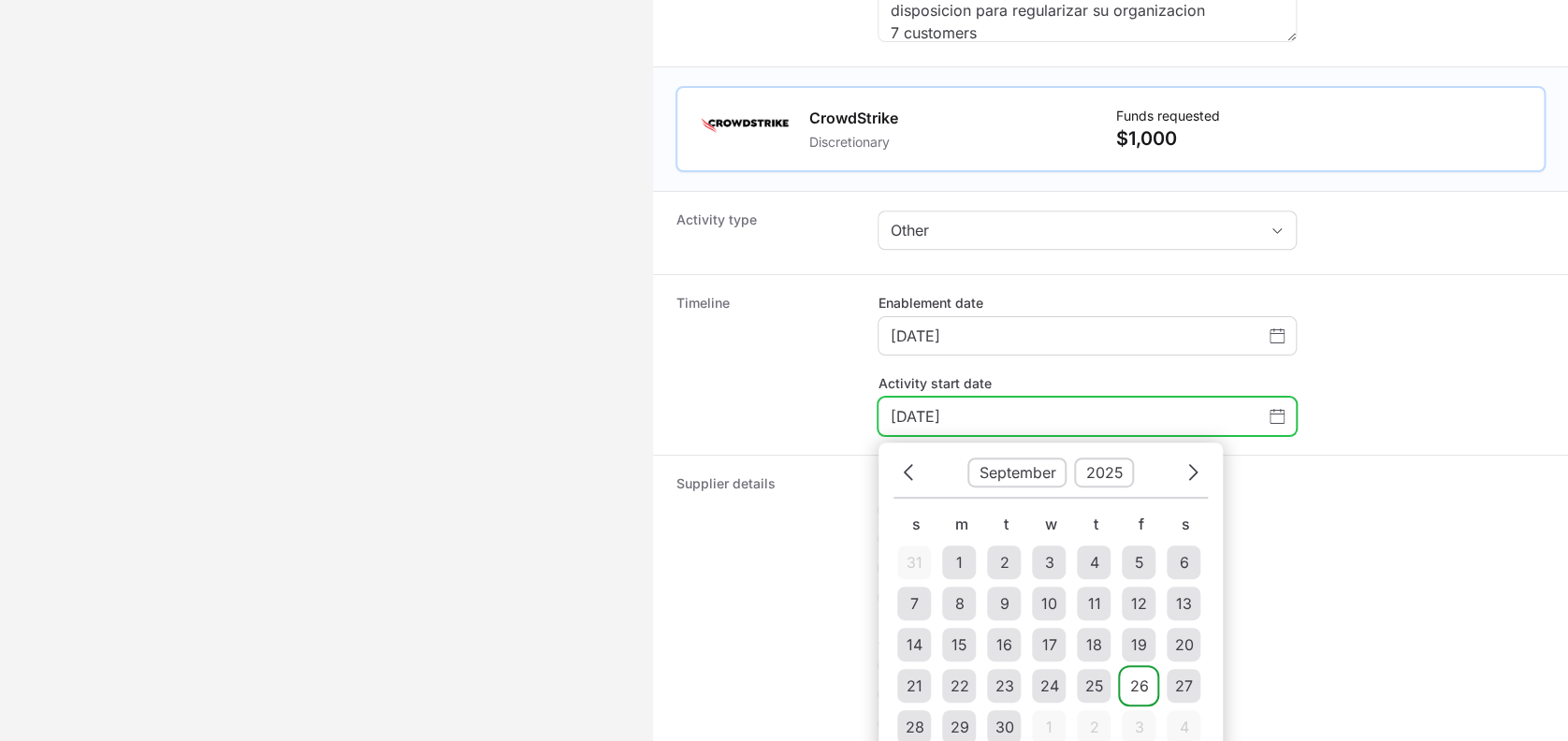
click at [1142, 689] on div "26" at bounding box center [1139, 686] width 19 height 23
type input "[DATE]"
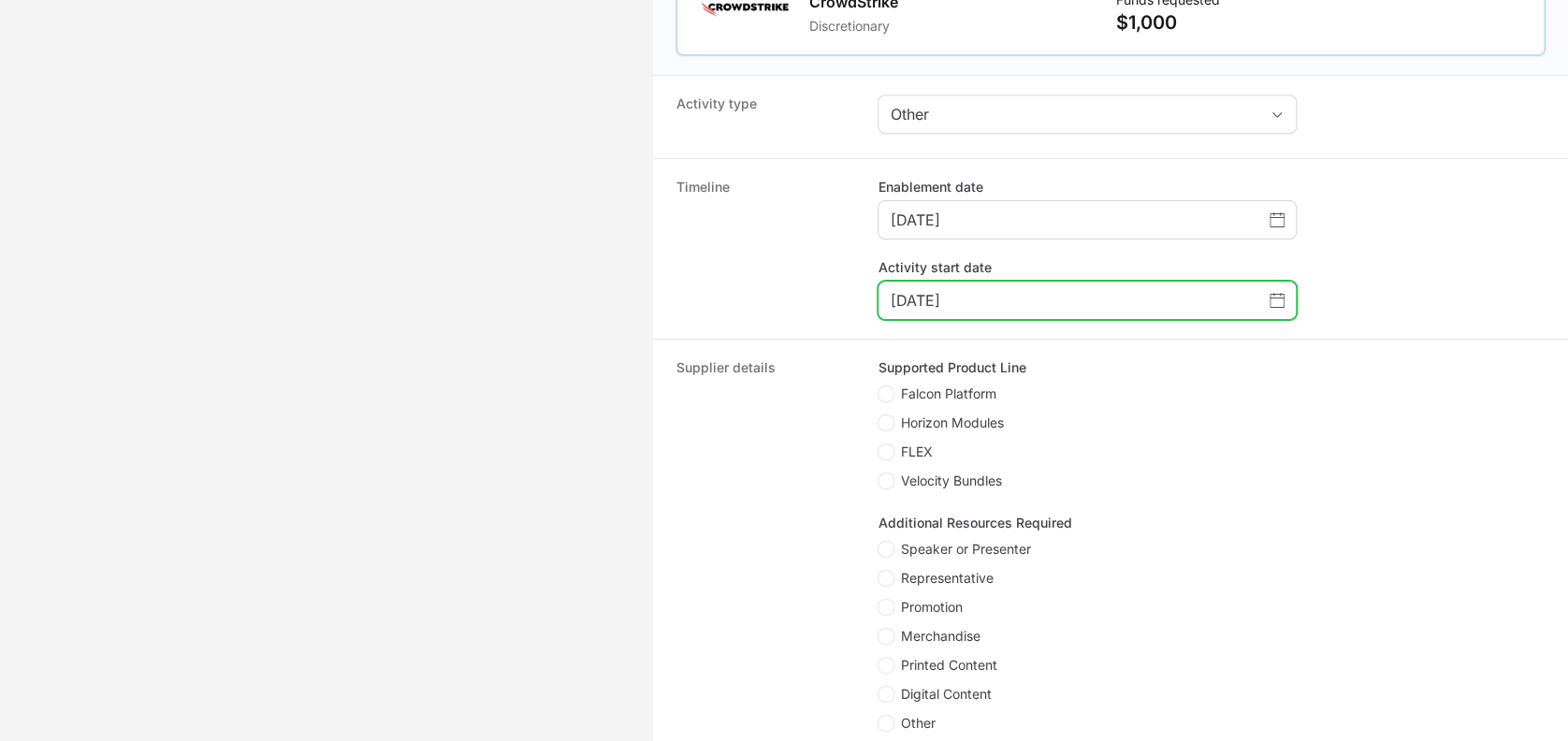
scroll to position [674, 0]
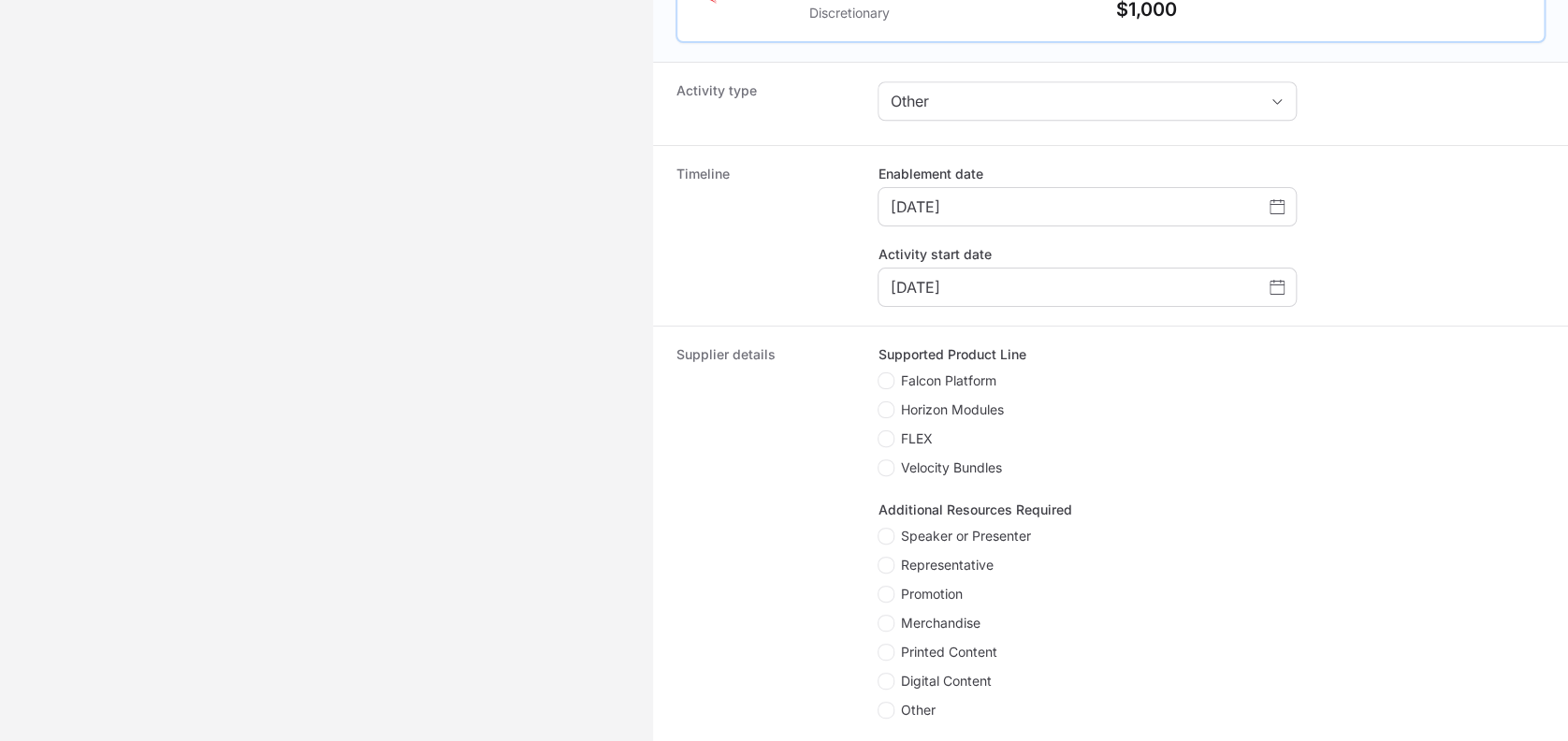
click at [895, 379] on span "Create activity form" at bounding box center [889, 381] width 23 height 17
click at [880, 375] on input "Falcon Platform" at bounding box center [879, 374] width 2 height 2
checkbox input "true"
click at [896, 430] on span "Create activity form" at bounding box center [889, 439] width 23 height 17
click at [880, 430] on input "FLEX" at bounding box center [879, 431] width 2 height 2
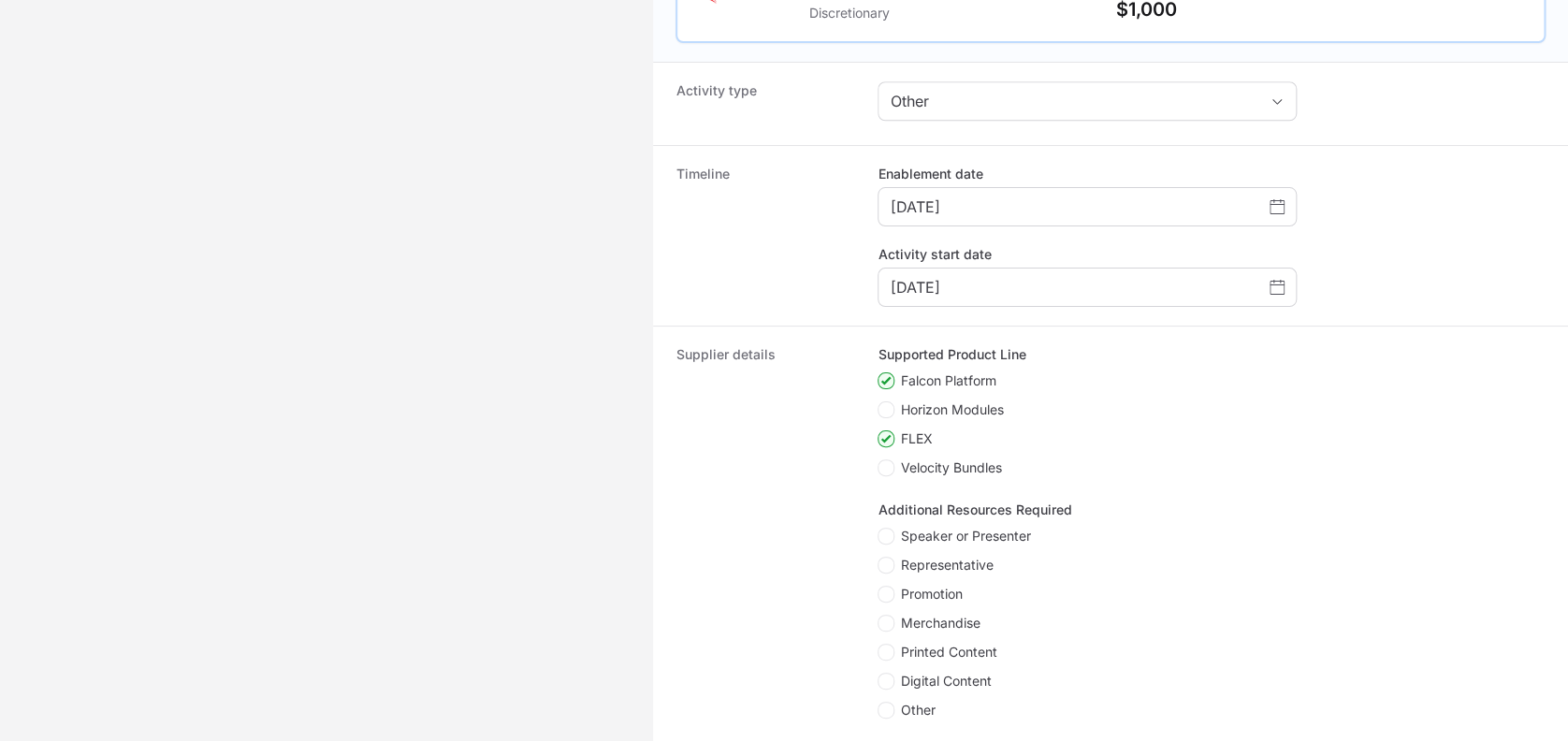
checkbox input "true"
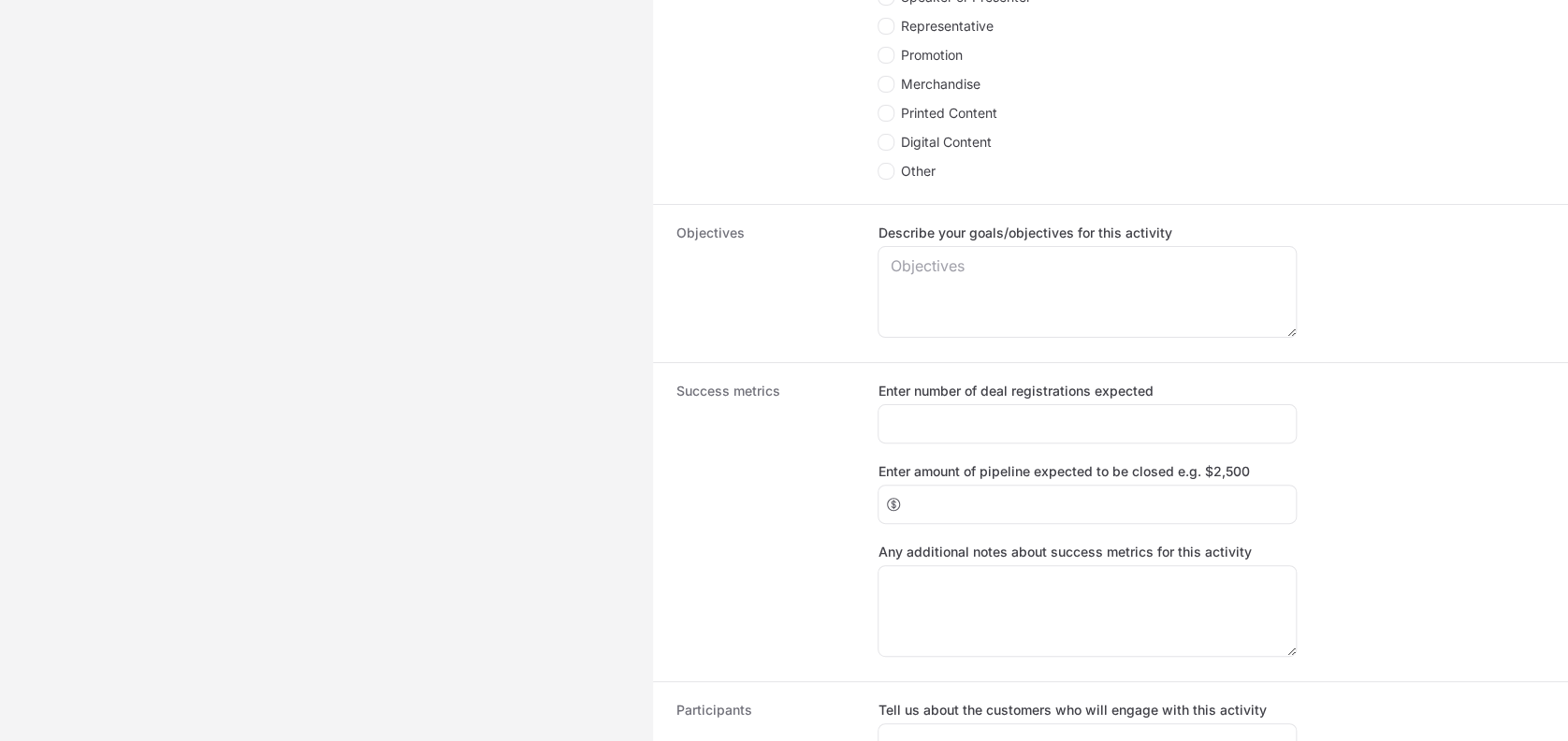
scroll to position [1216, 0]
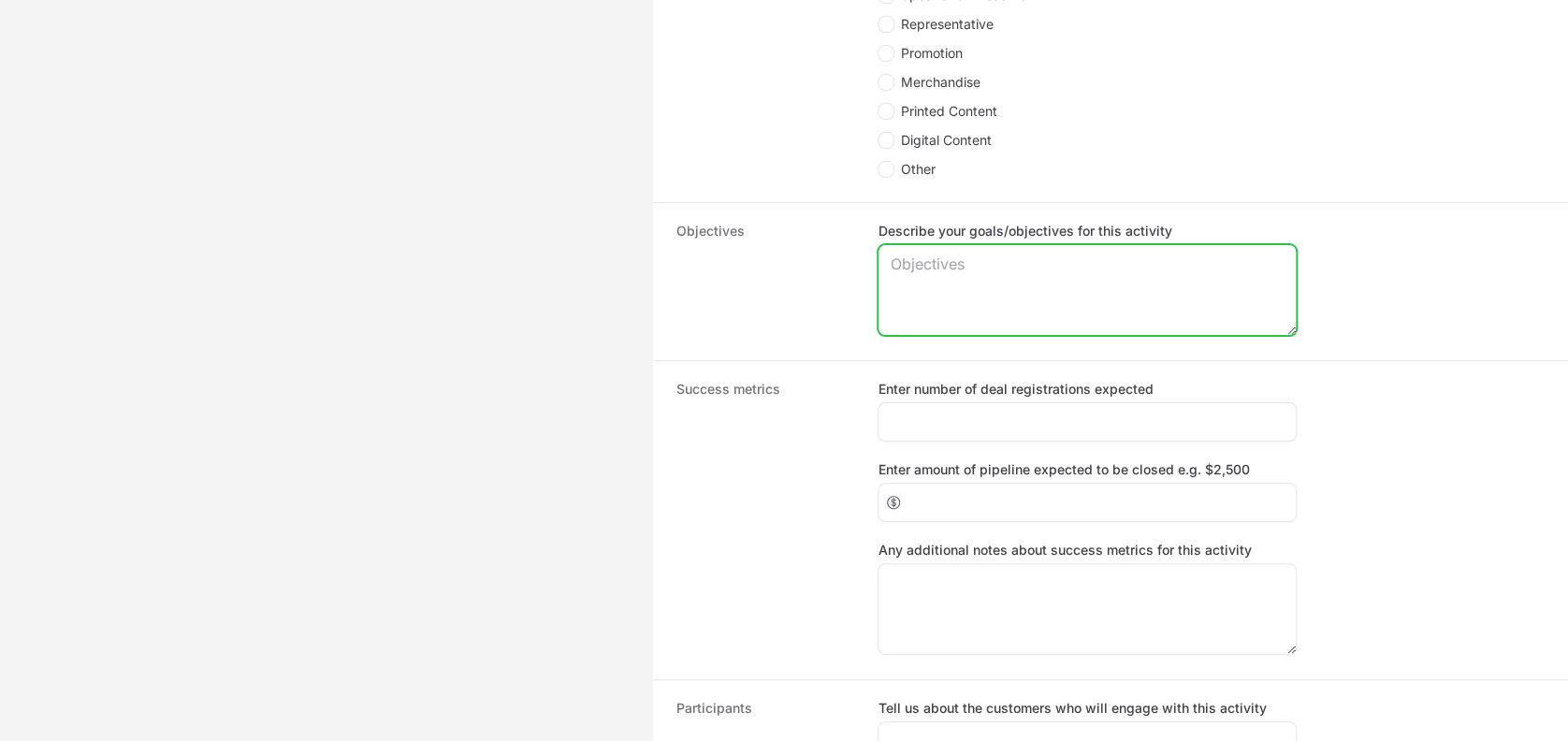
click at [925, 284] on textarea "Describe your goals/objectives for this activity" at bounding box center [1087, 289] width 417 height 89
type textarea "Se tiene como objetivo poder posicionar a CWD como solucion integrada y posicoi…"
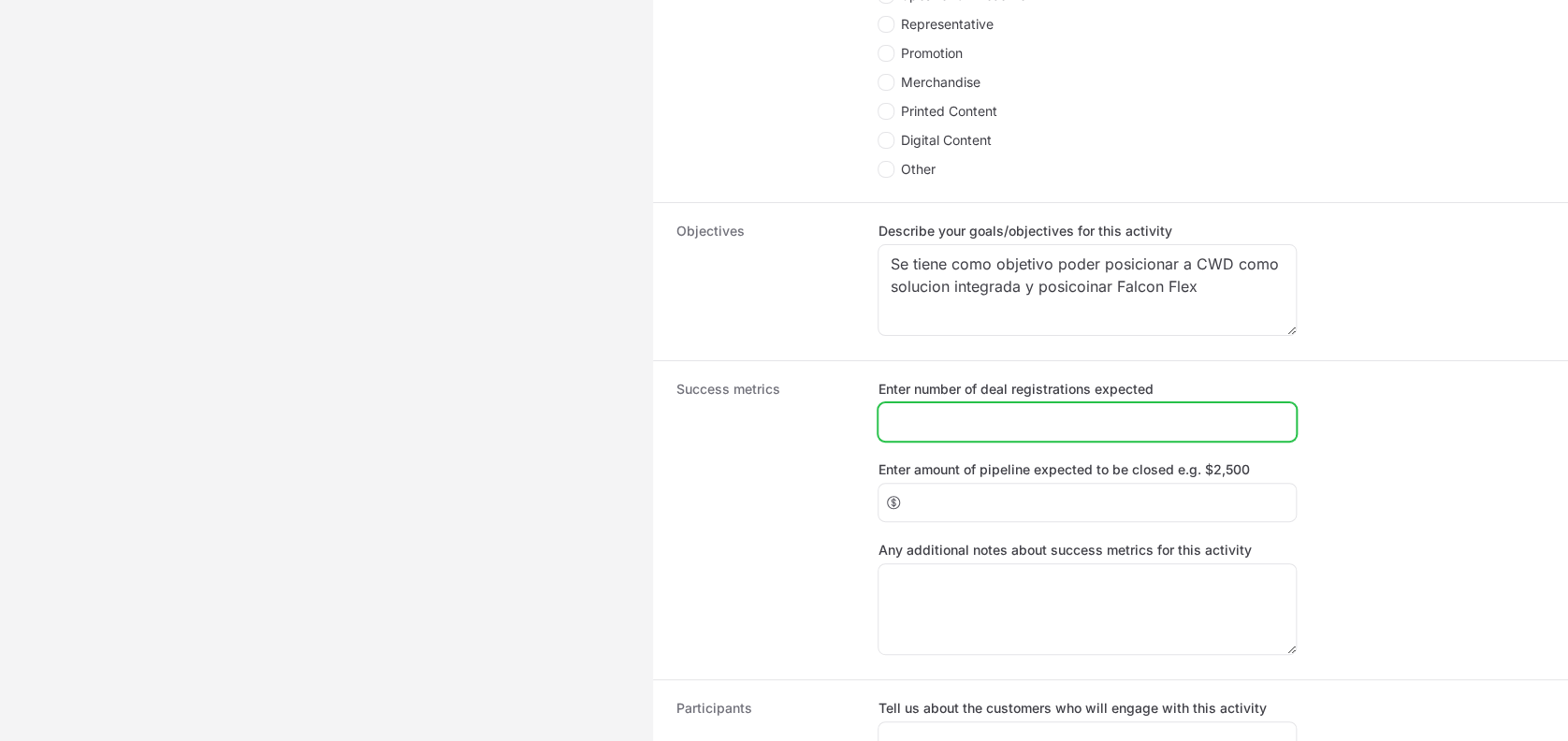
click at [945, 417] on input "Enter number of deal registrations expected" at bounding box center [1088, 422] width 395 height 23
type input "7"
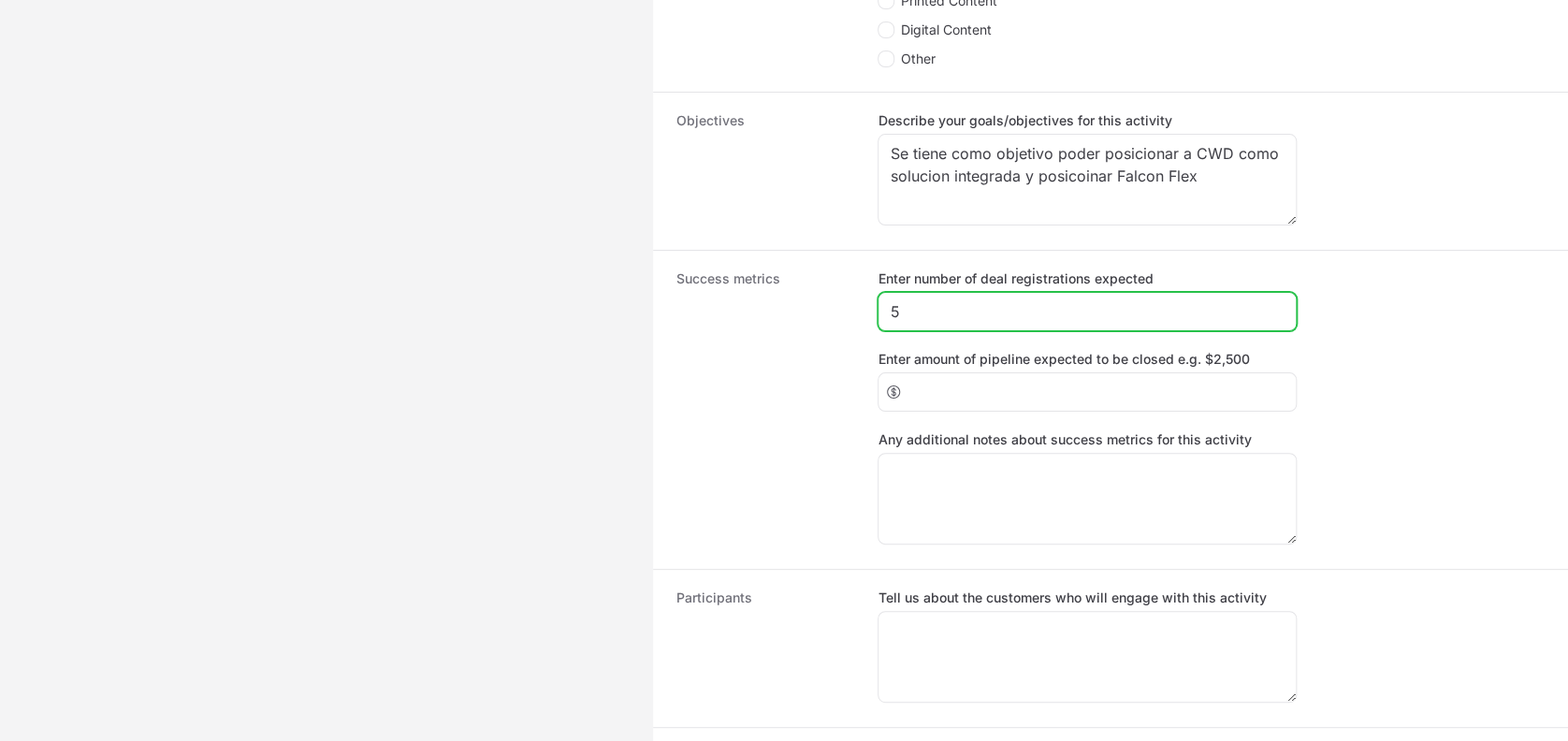
scroll to position [1344, 0]
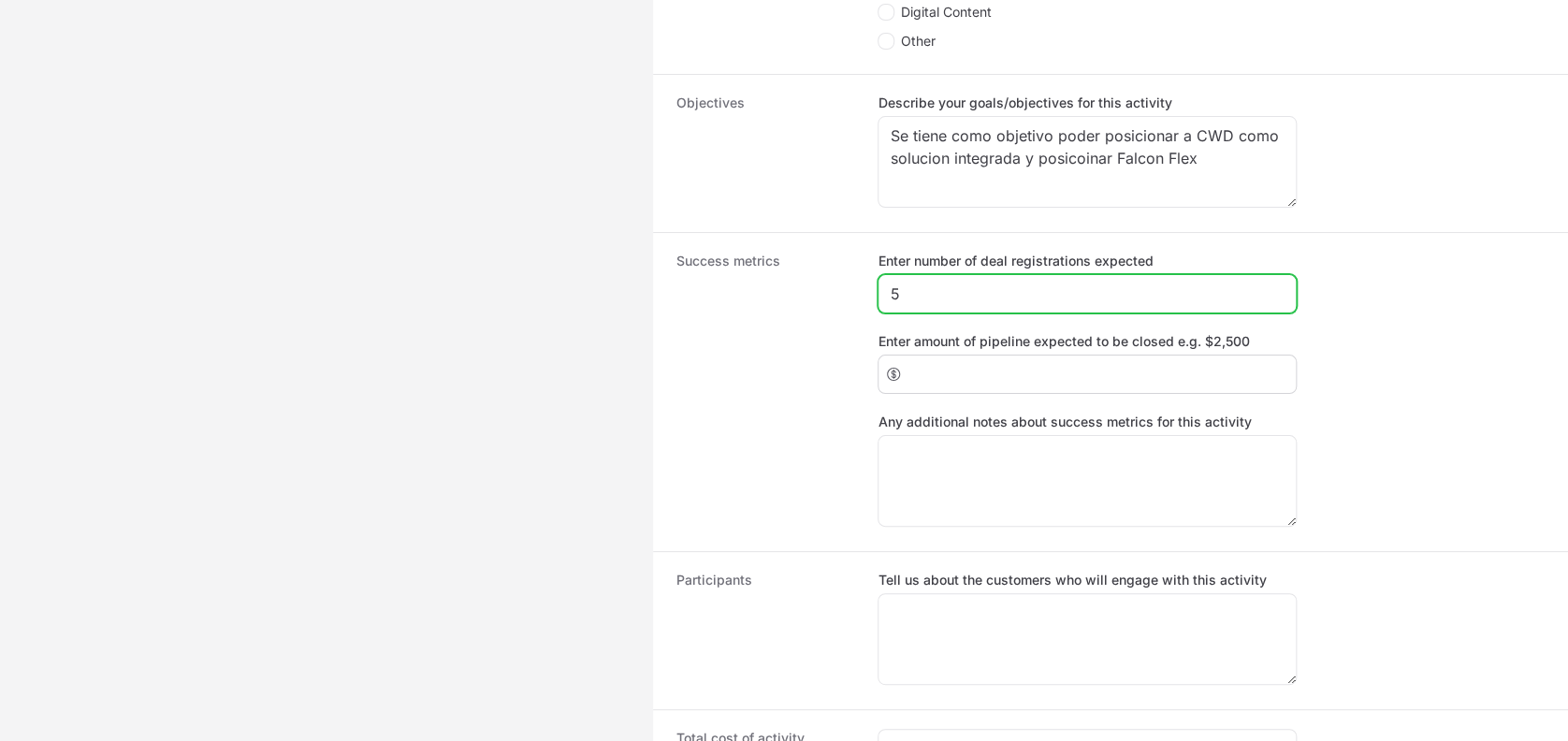
type input "5"
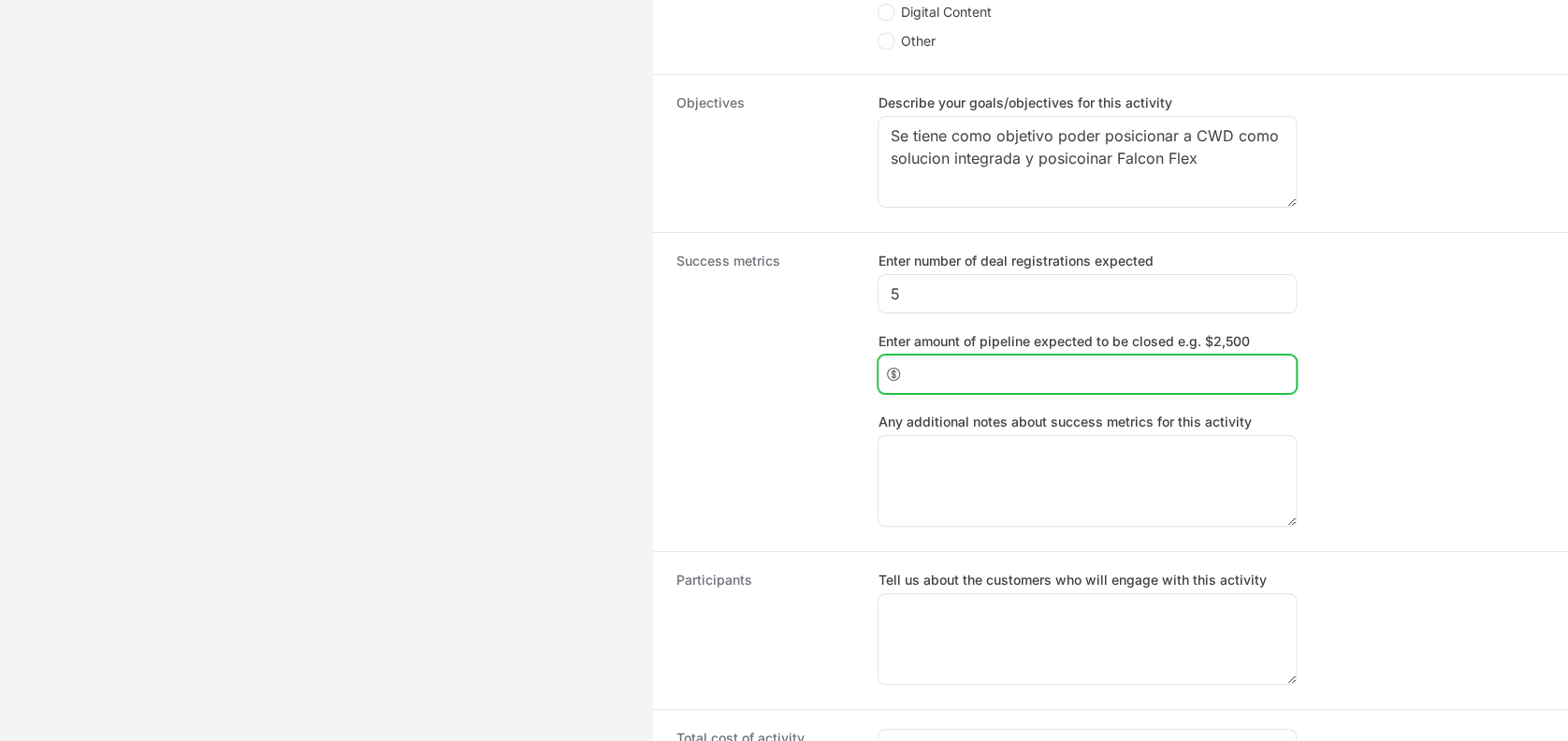
click at [920, 369] on input "Enter amount of pipeline expected to be closed e.g. $2,500" at bounding box center [1096, 375] width 376 height 23
type input "1"
type input "5"
type input "350000"
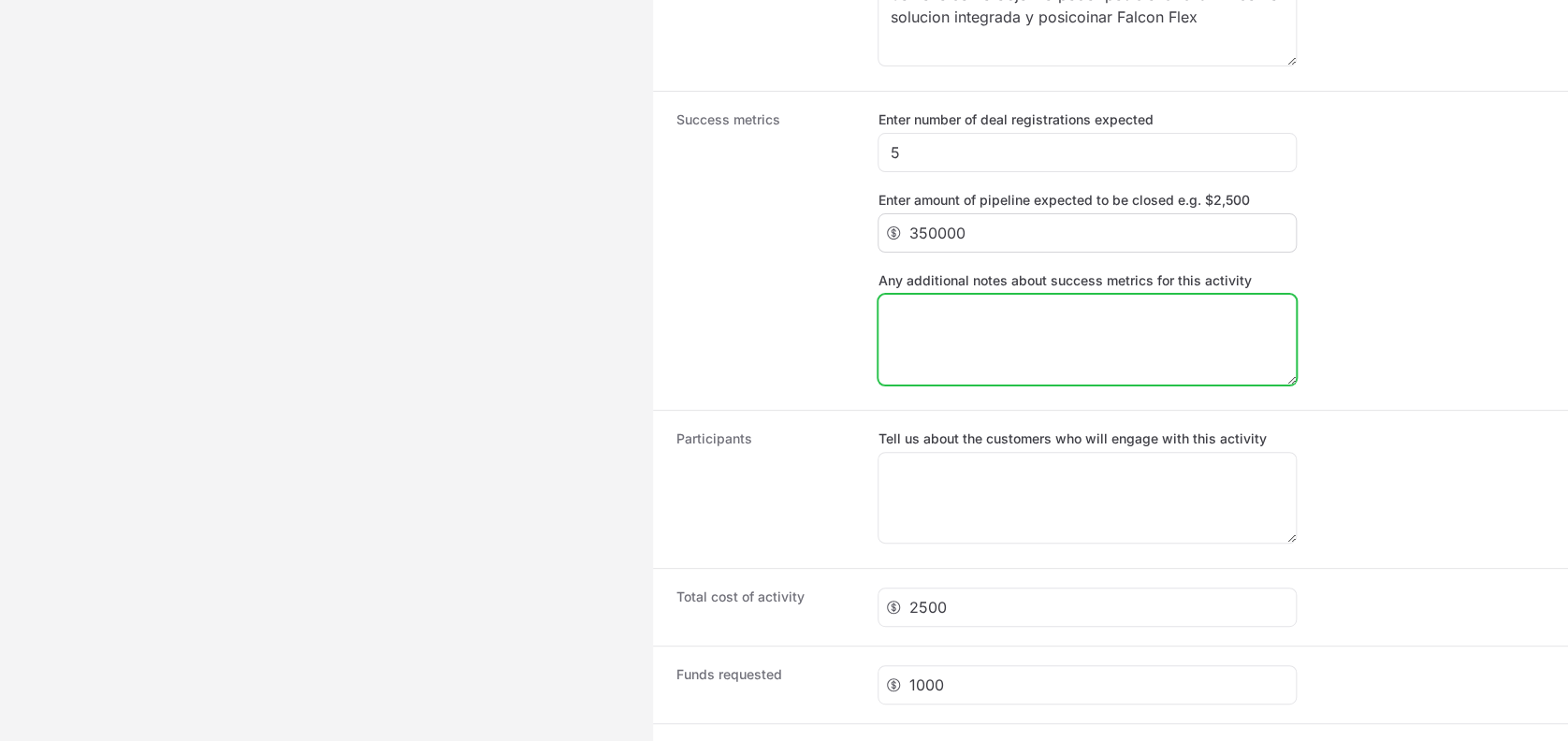
scroll to position [1528, 0]
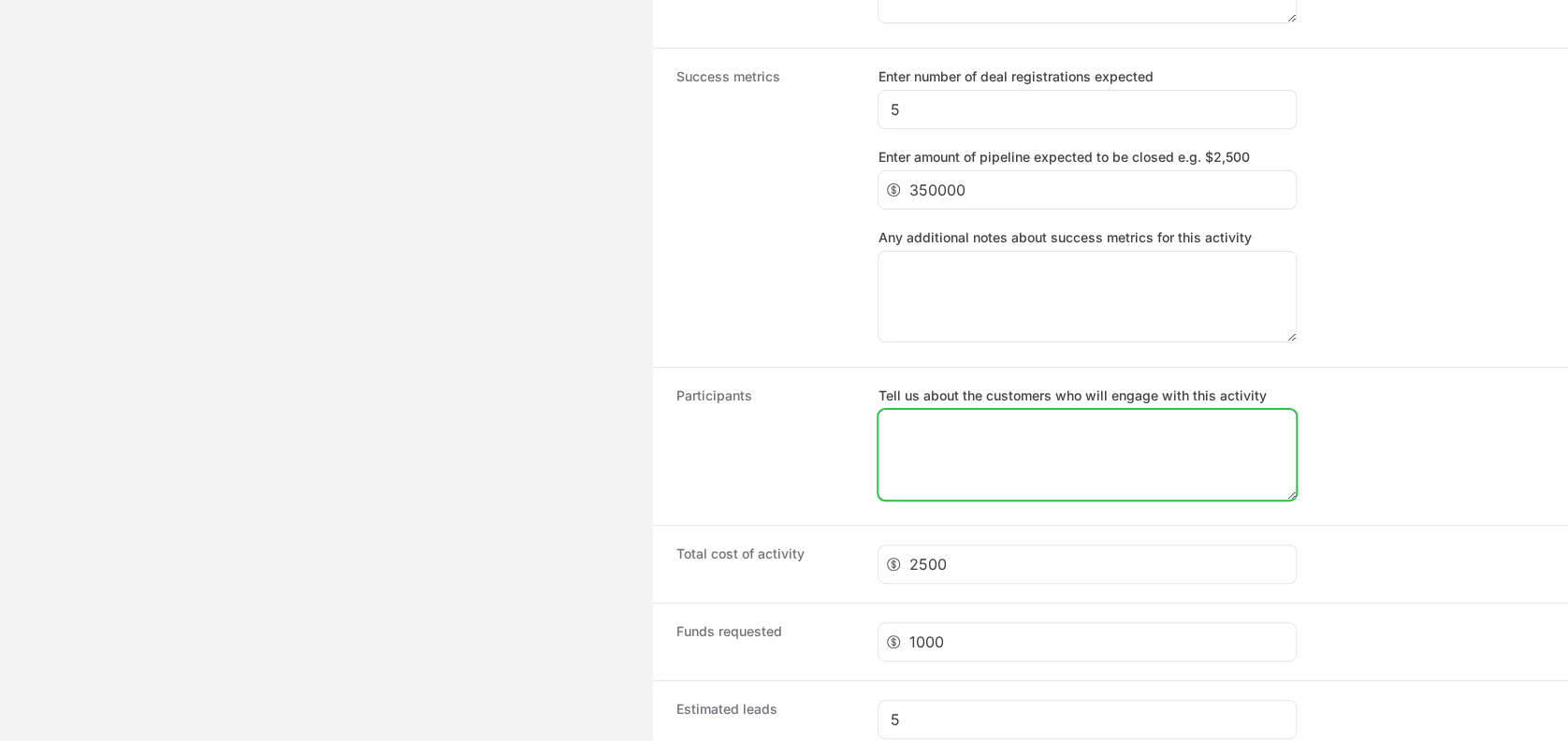
click at [920, 449] on textarea "Tell us about the customers who will engage with this activity" at bounding box center [1087, 454] width 417 height 89
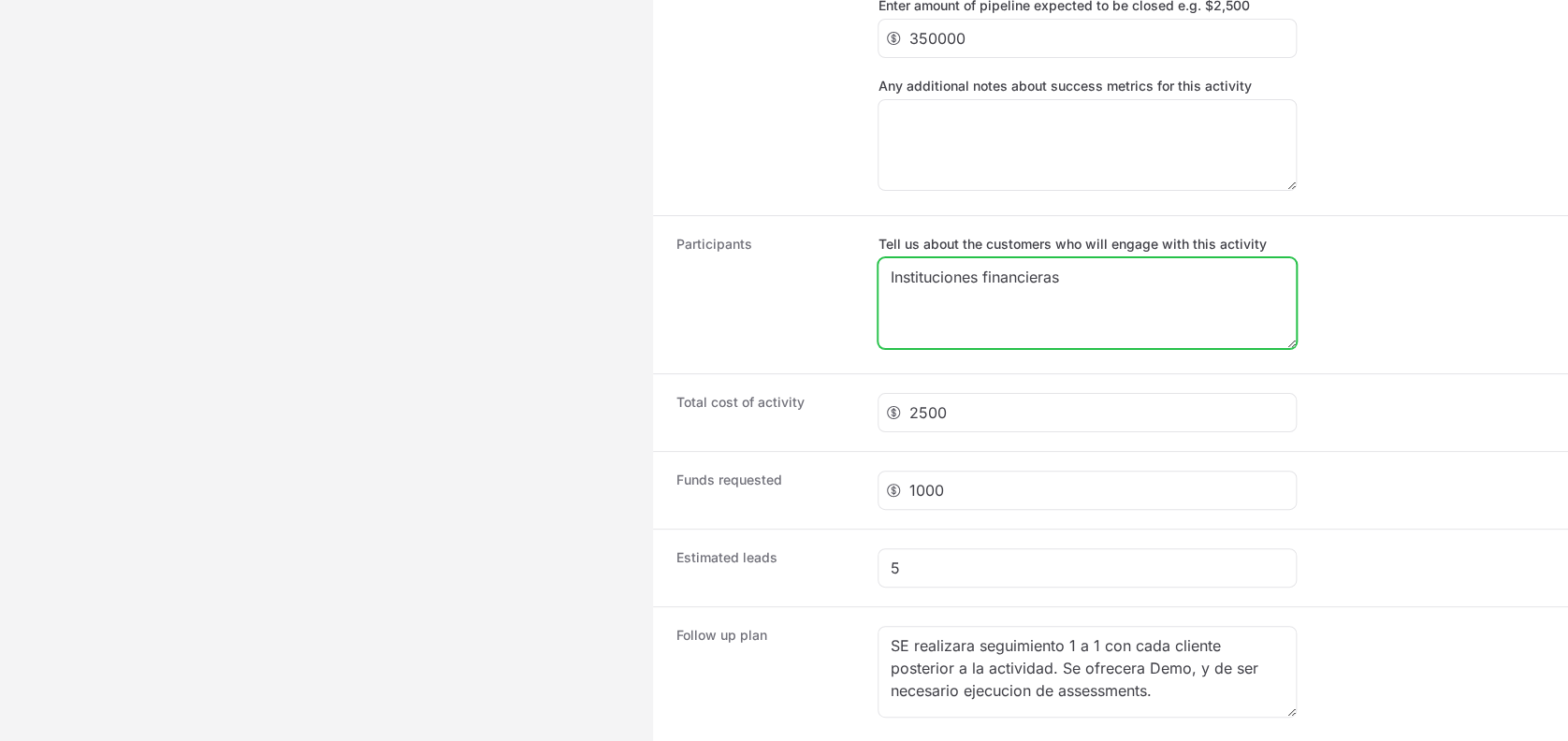
scroll to position [1779, 0]
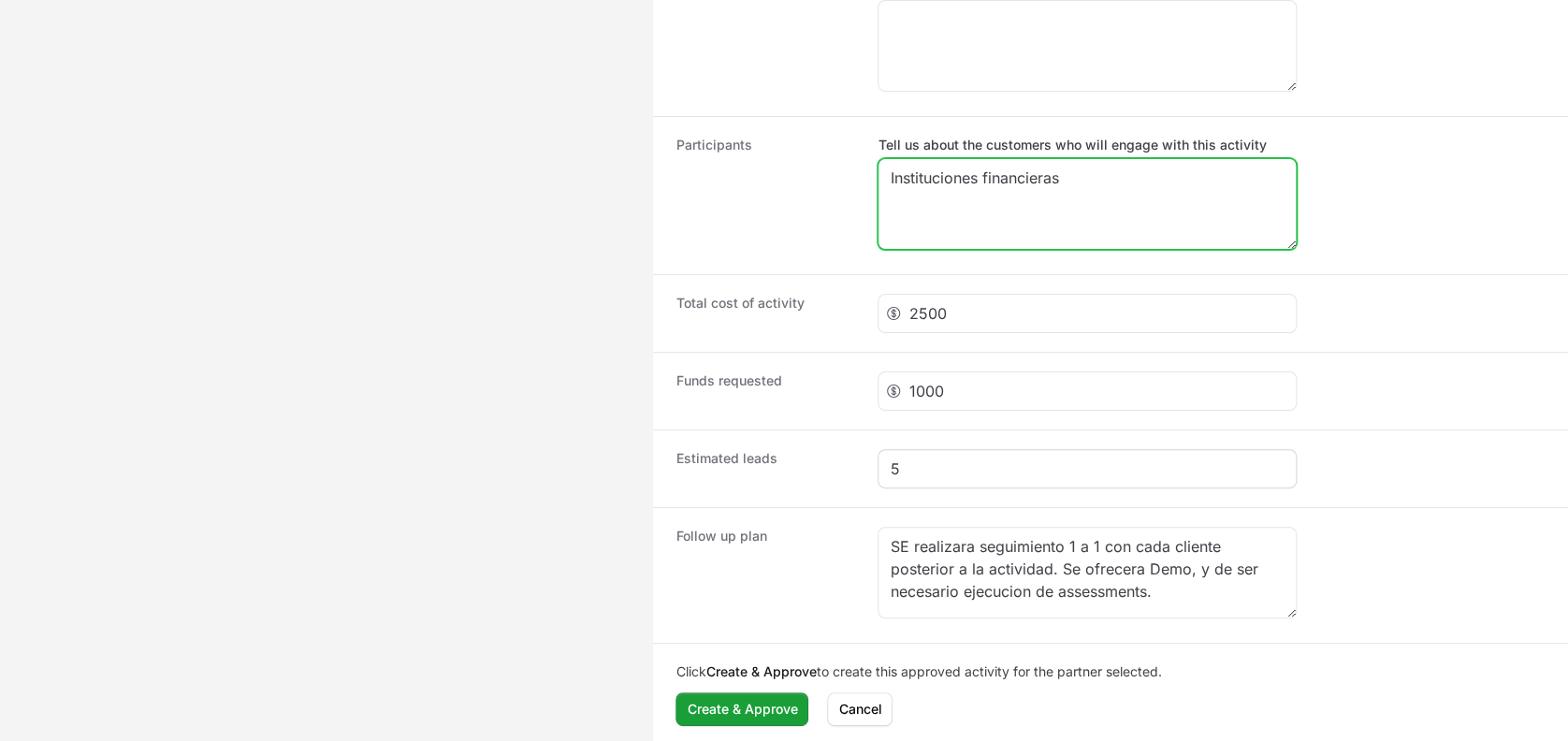
type textarea "Instituciones financieras"
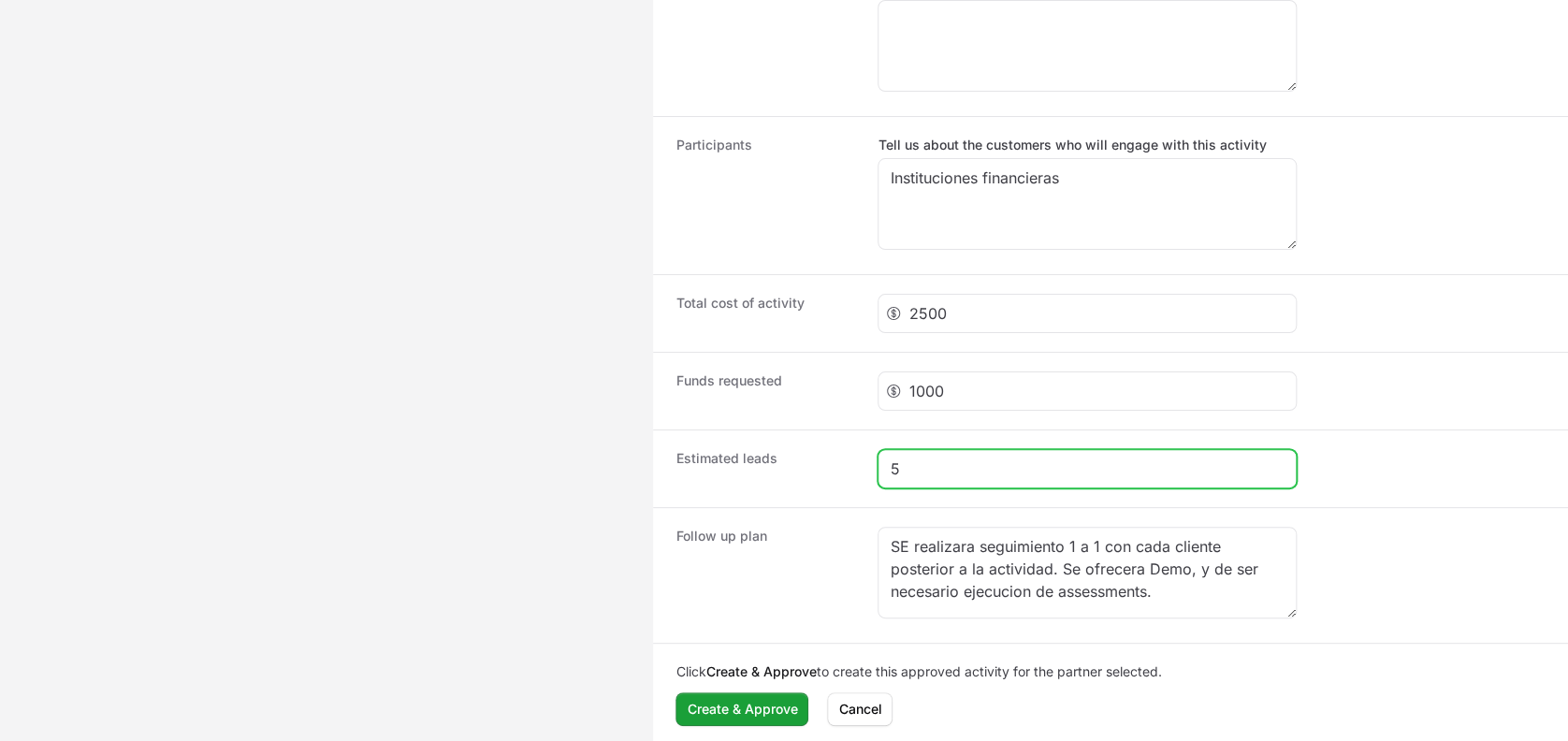
click at [918, 466] on input "5" at bounding box center [1088, 469] width 395 height 23
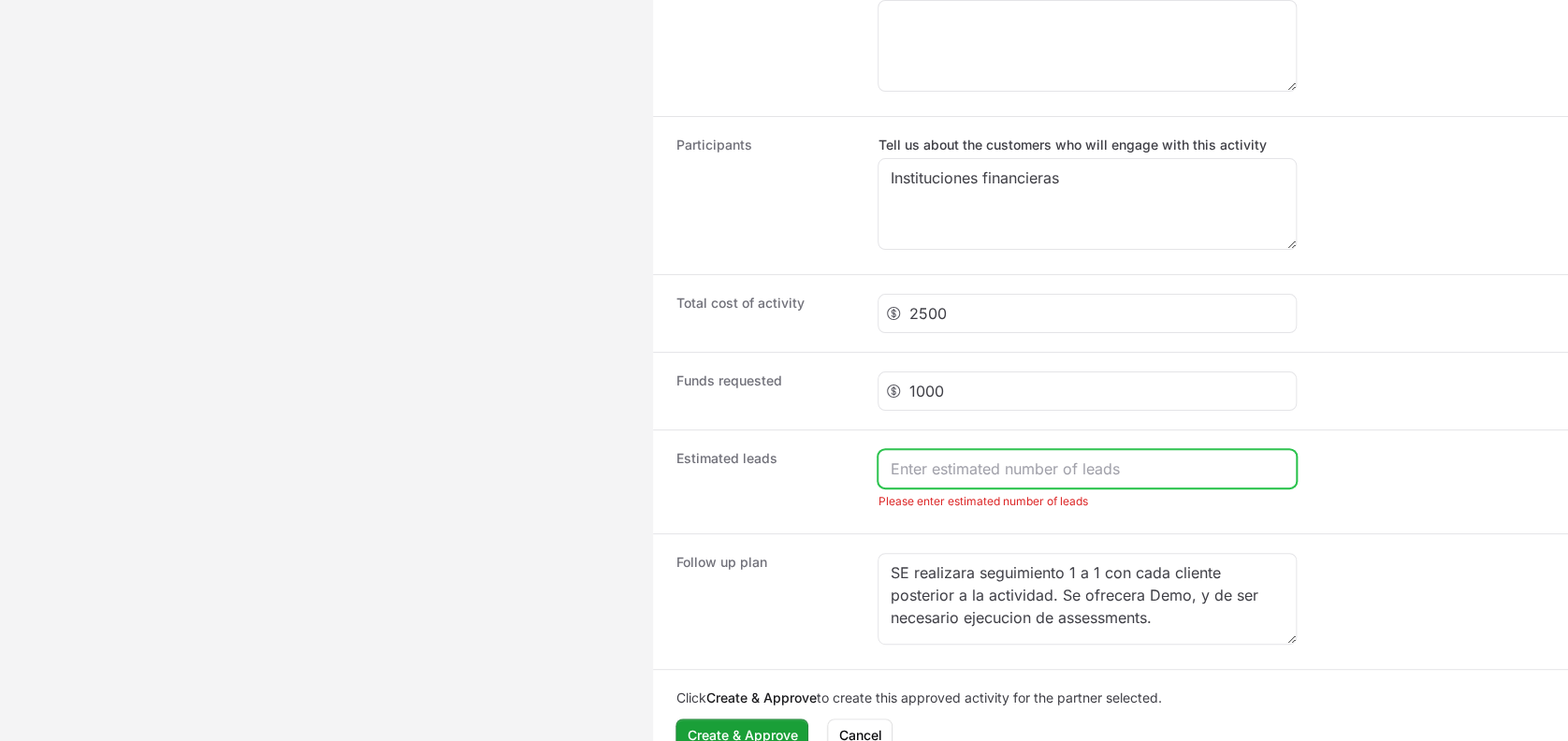
type input "5"
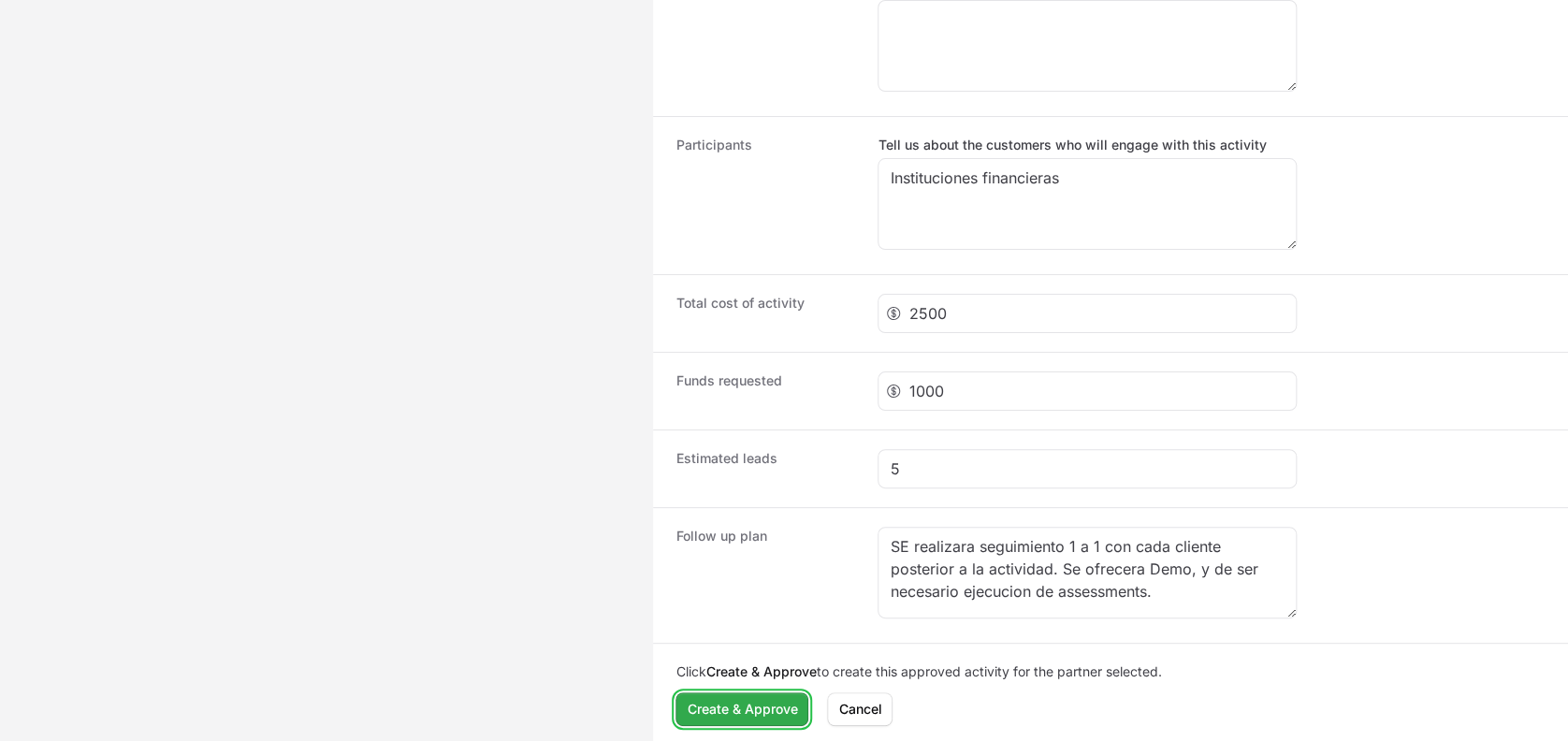
click at [733, 704] on span "Create & Approve" at bounding box center [742, 710] width 110 height 23
